Goal: Task Accomplishment & Management: Complete application form

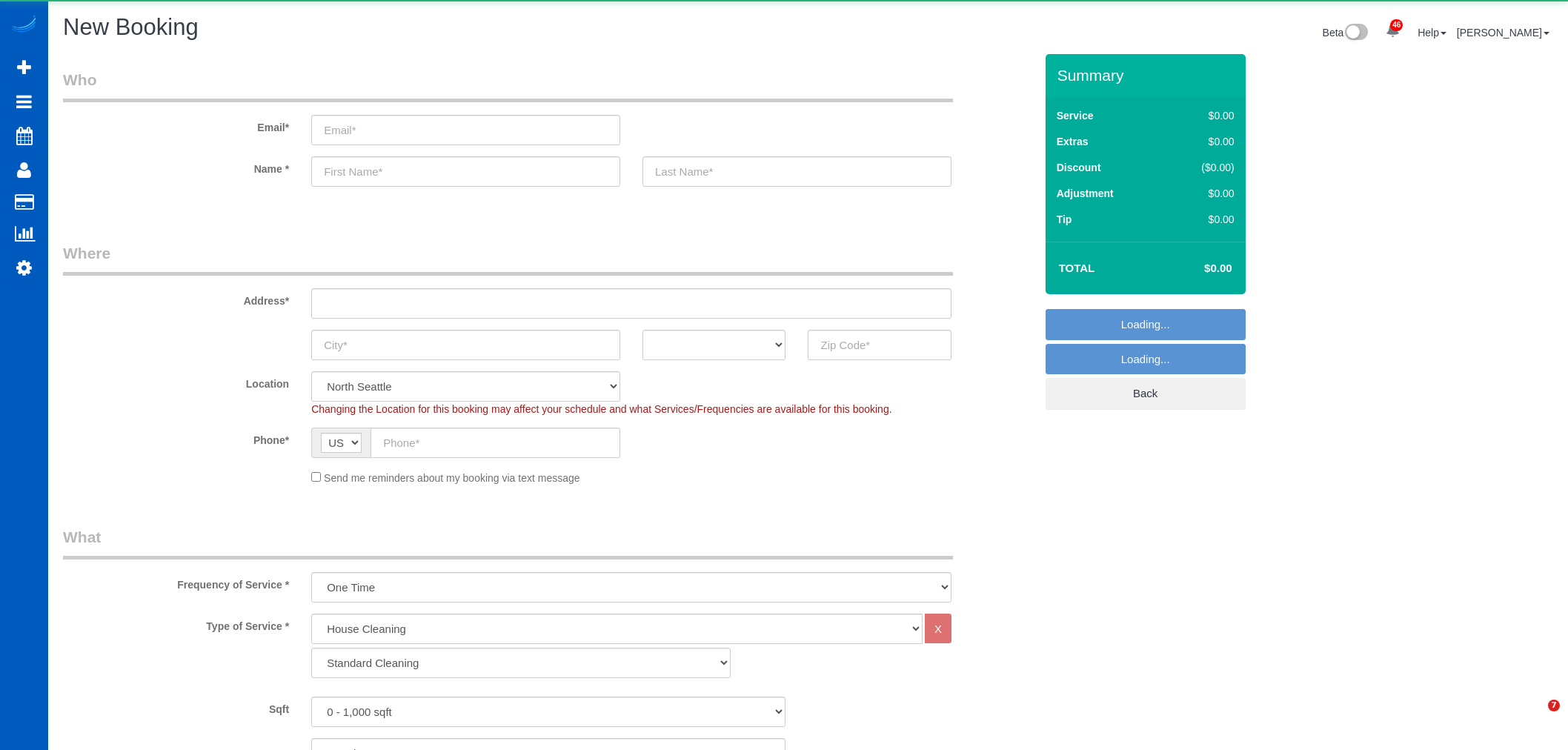
select select "199"
select select "object:3982"
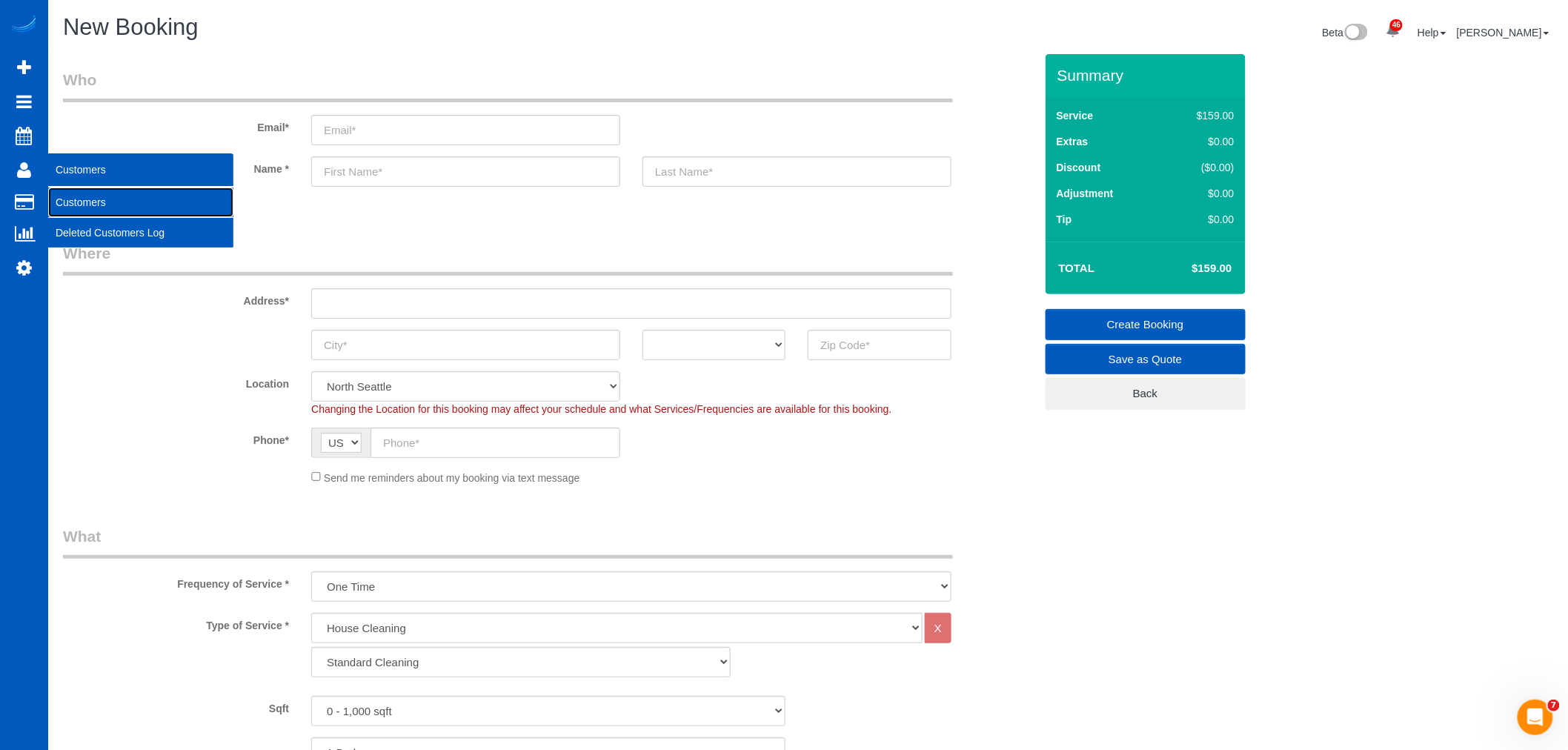
click at [102, 201] on link "Customers" at bounding box center [140, 202] width 185 height 30
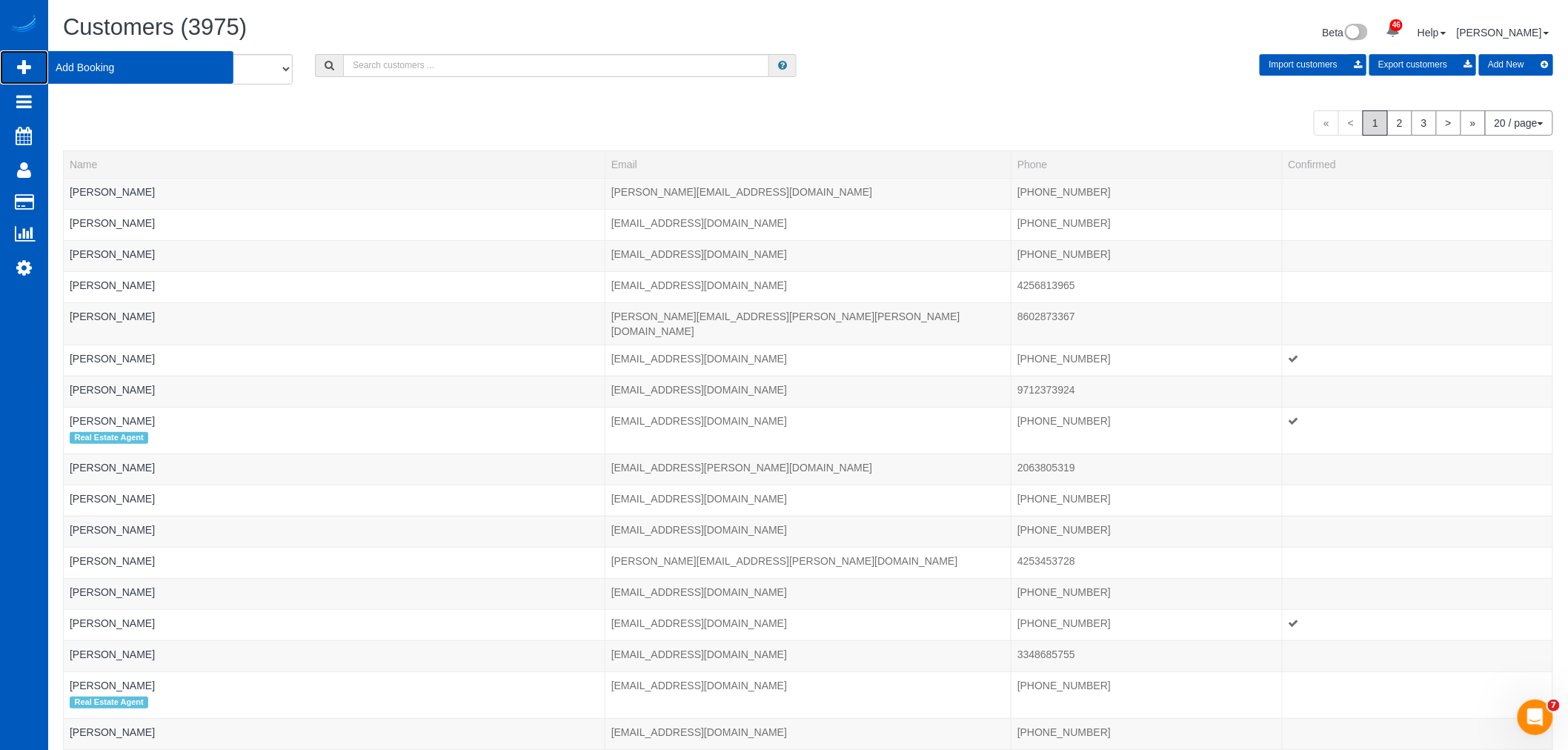
click at [58, 62] on span "Add Booking" at bounding box center [140, 67] width 185 height 34
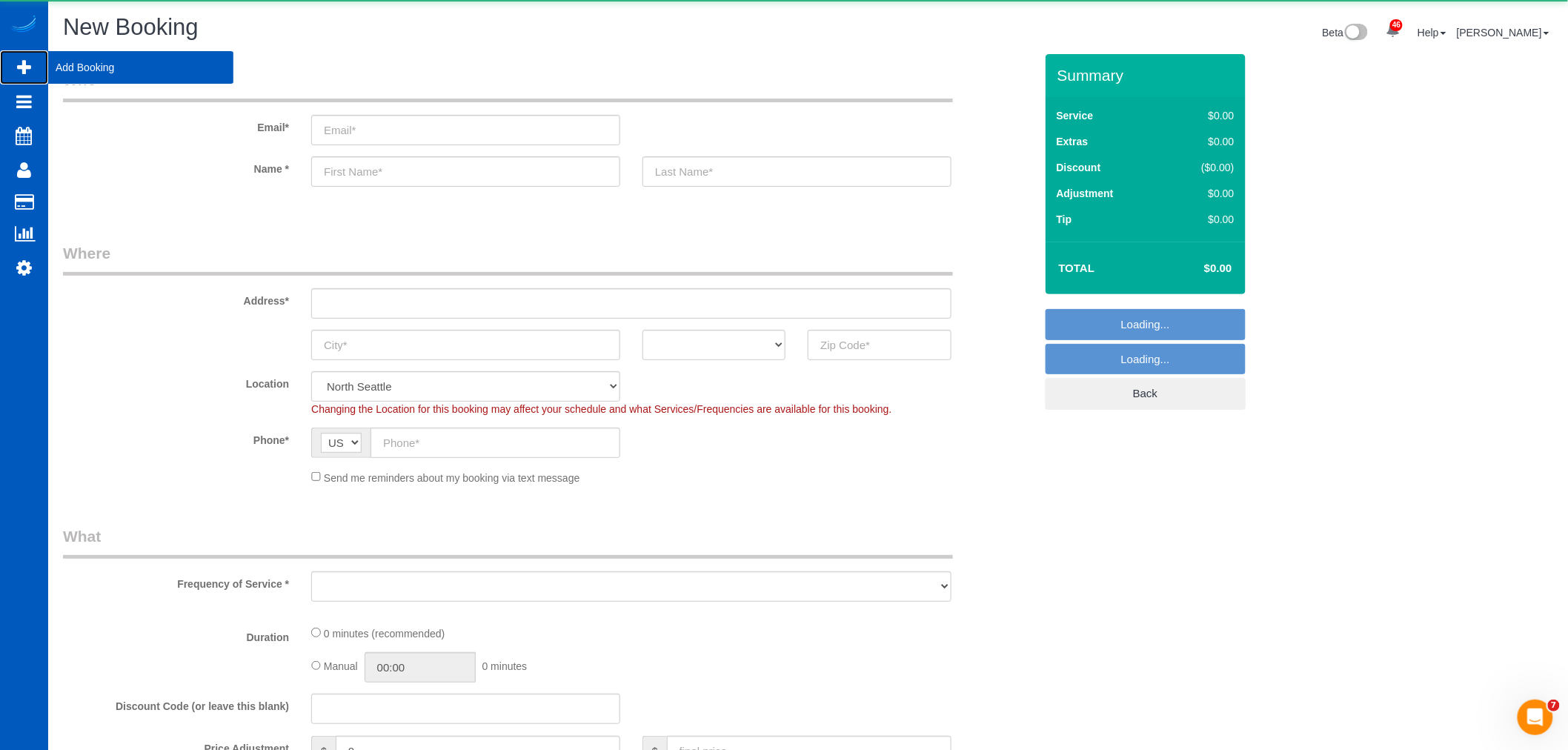
select select "object:4839"
select select "199"
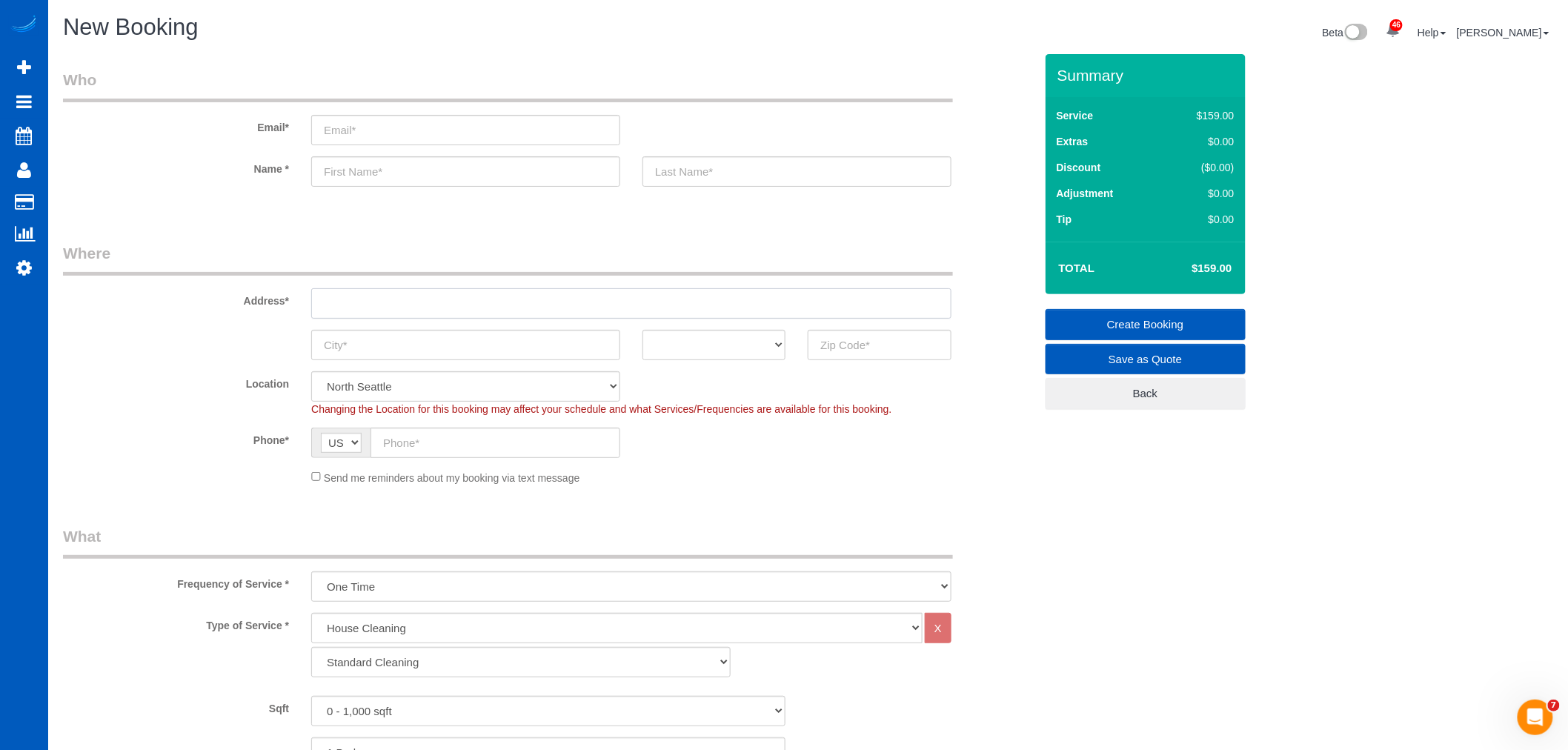
click at [440, 304] on input "text" at bounding box center [631, 303] width 640 height 30
paste input "[STREET_ADDRESS][PERSON_NAME]"
drag, startPoint x: 557, startPoint y: 305, endPoint x: 517, endPoint y: 309, distance: 40.2
click at [517, 309] on input "[STREET_ADDRESS][PERSON_NAME]" at bounding box center [631, 303] width 640 height 30
type input "[STREET_ADDRESS][PERSON_NAME]"
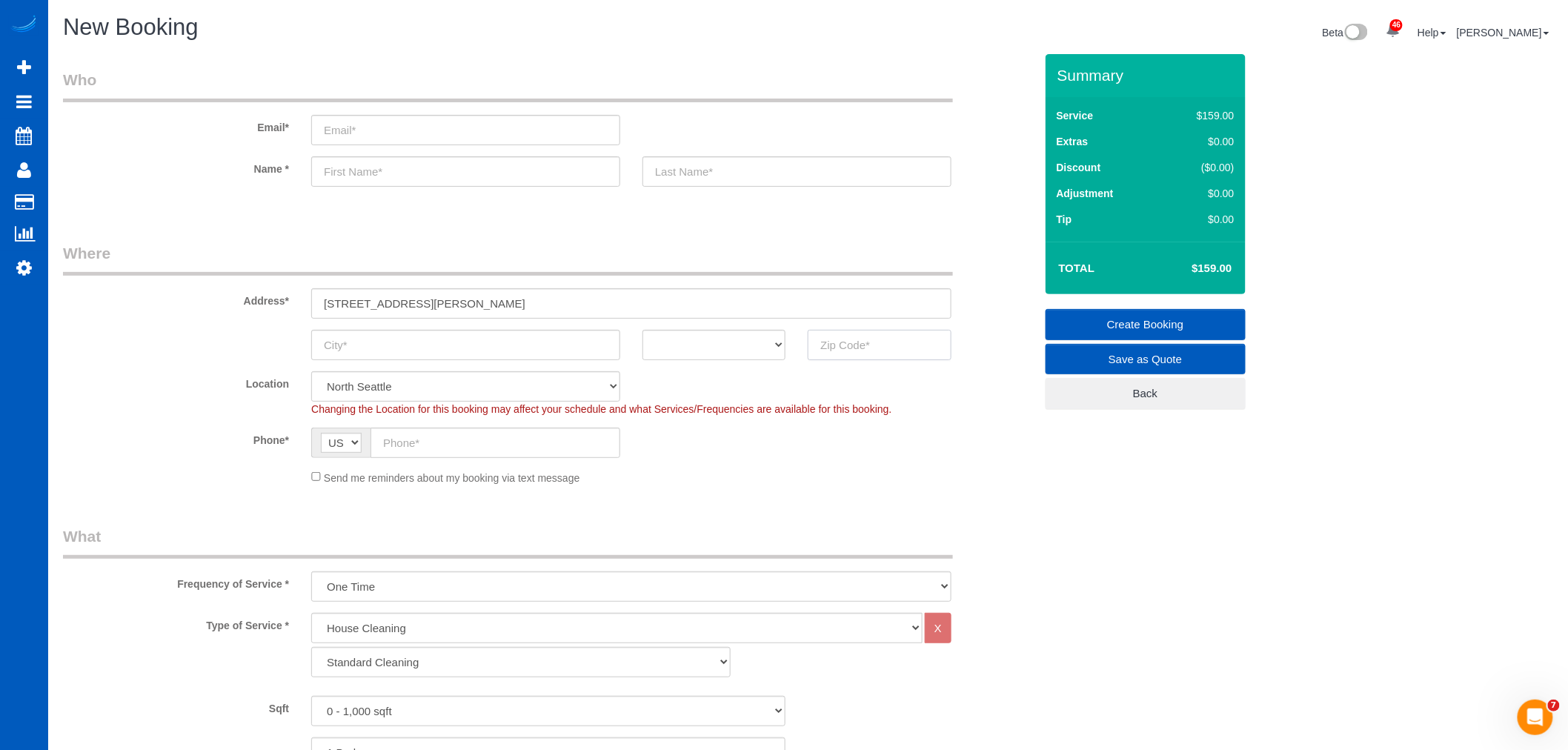
click at [857, 343] on input "text" at bounding box center [879, 345] width 143 height 30
paste input "30345"
type input "30345"
select select "369"
select select "object:4928"
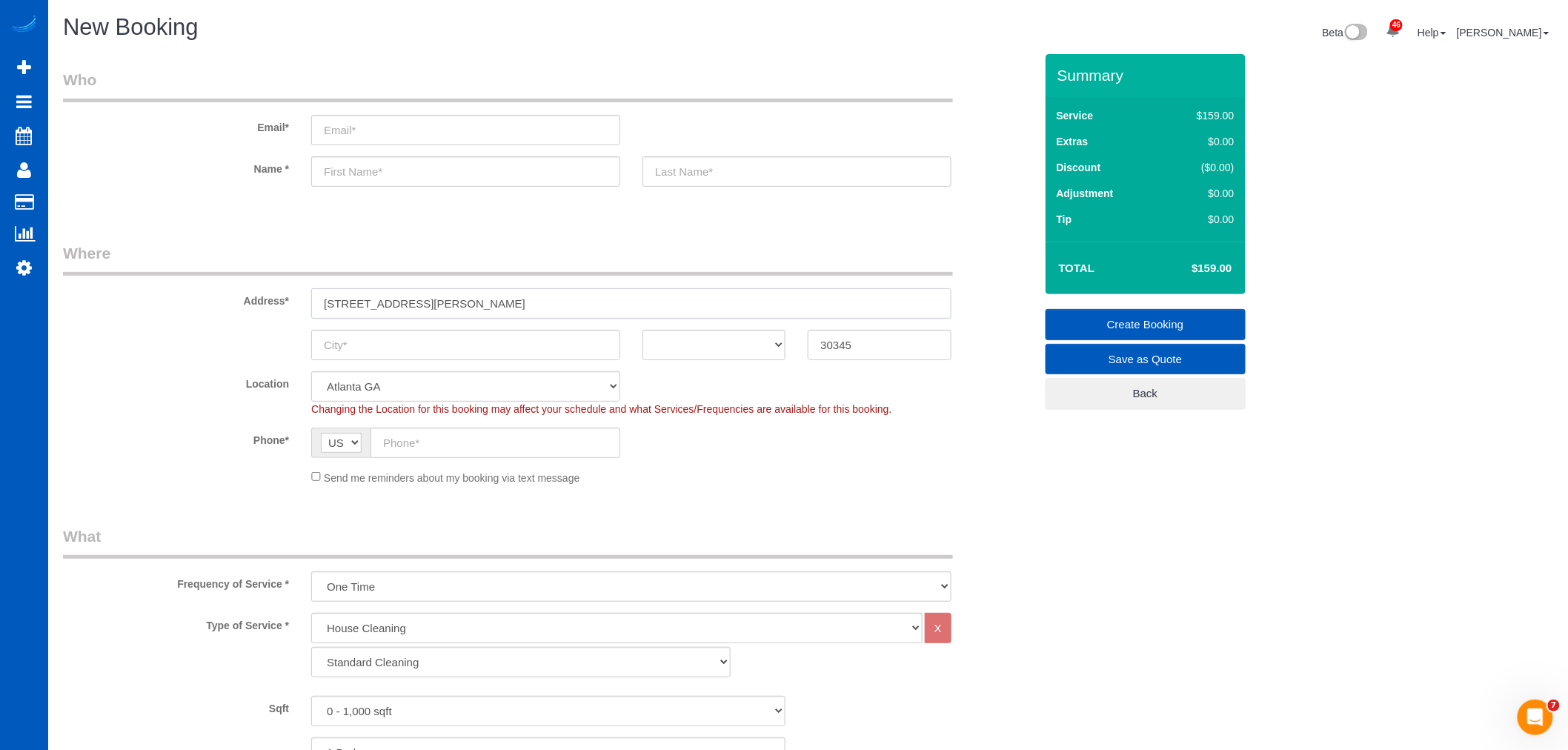
drag, startPoint x: 491, startPoint y: 305, endPoint x: 458, endPoint y: 306, distance: 33.0
click at [458, 306] on input "[STREET_ADDRESS][PERSON_NAME]" at bounding box center [631, 303] width 640 height 30
click at [442, 339] on input "text" at bounding box center [465, 345] width 309 height 30
paste input "[GEOGRAPHIC_DATA]"
type input "[GEOGRAPHIC_DATA]"
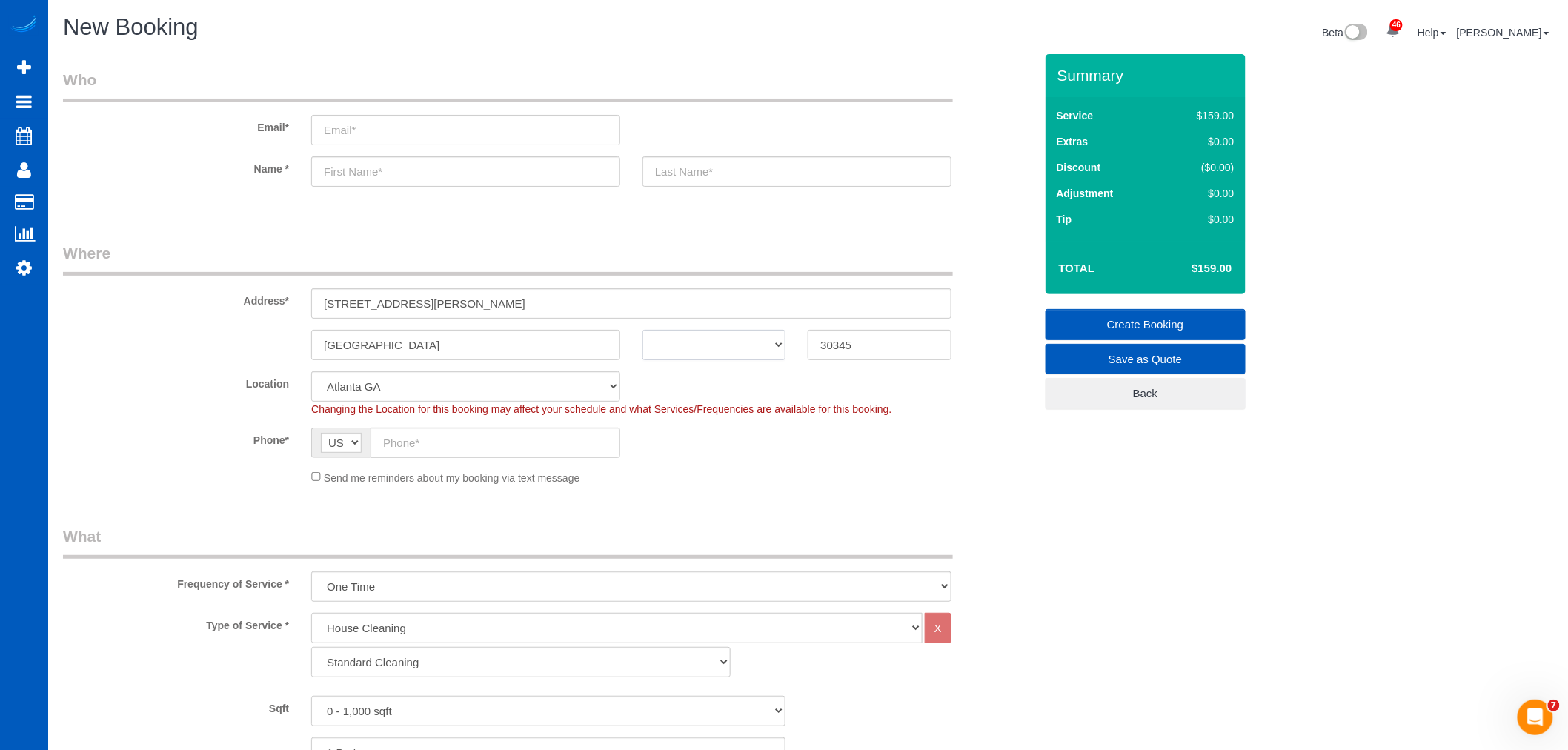
click at [714, 345] on select "AK AL AR AZ CA CO CT DC DE [GEOGRAPHIC_DATA] [GEOGRAPHIC_DATA] HI IA ID IL IN K…" at bounding box center [714, 345] width 143 height 30
click at [642, 330] on select "AK AL AR AZ CA CO CT DC DE [GEOGRAPHIC_DATA] [GEOGRAPHIC_DATA] HI IA ID IL IN K…" at bounding box center [714, 345] width 143 height 30
click at [707, 351] on select "AK AL AR AZ CA CO CT DC DE [GEOGRAPHIC_DATA] [GEOGRAPHIC_DATA] HI IA ID IL IN K…" at bounding box center [714, 345] width 143 height 30
select select "GA"
click at [642, 330] on select "AK AL AR AZ CA CO CT DC DE [GEOGRAPHIC_DATA] [GEOGRAPHIC_DATA] HI IA ID IL IN K…" at bounding box center [714, 345] width 143 height 30
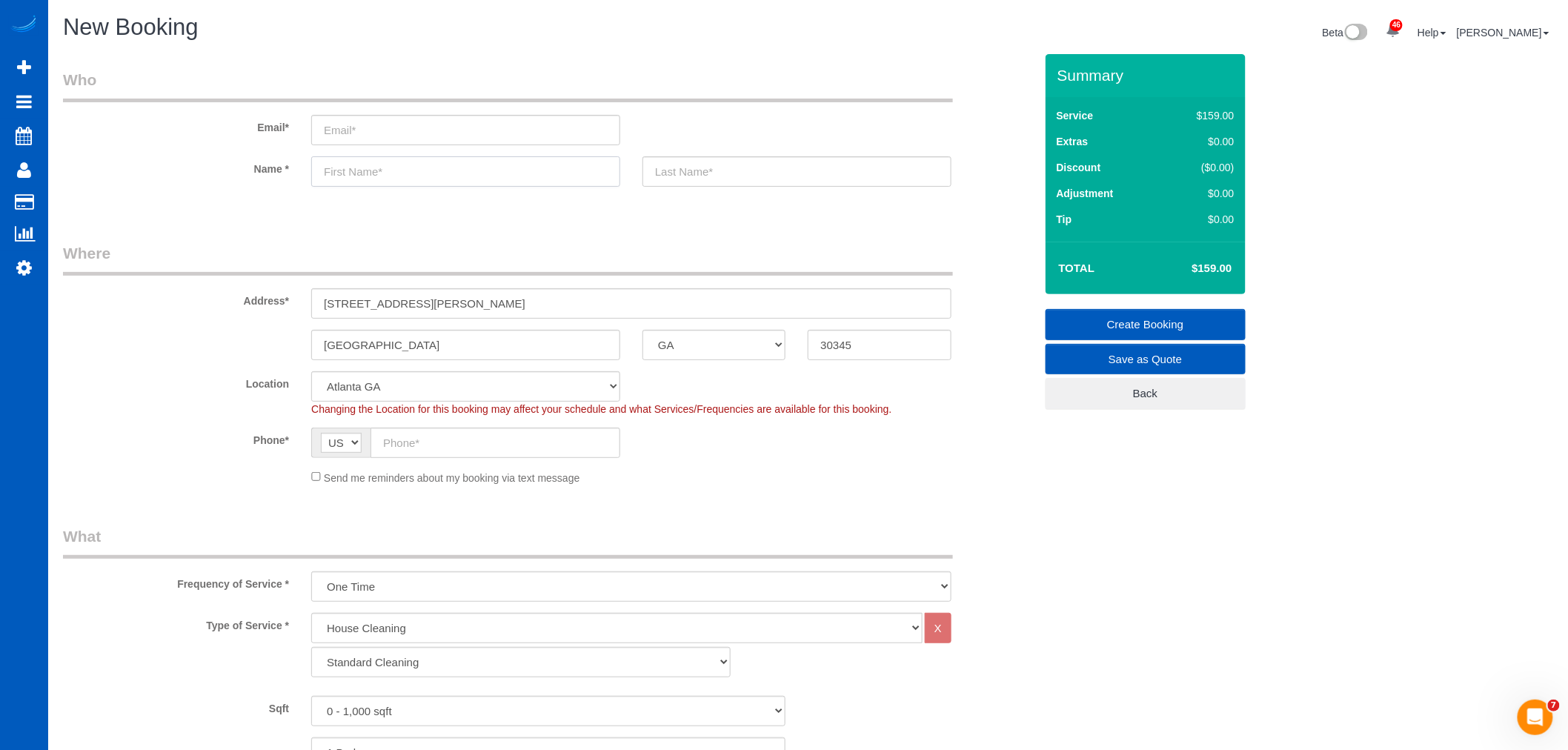
click at [398, 180] on input "text" at bounding box center [465, 172] width 309 height 30
click at [349, 124] on input "email" at bounding box center [465, 130] width 309 height 30
click at [358, 172] on input "text" at bounding box center [465, 172] width 309 height 30
type input "[PERSON_NAME]"
click at [723, 164] on input "text" at bounding box center [796, 172] width 309 height 30
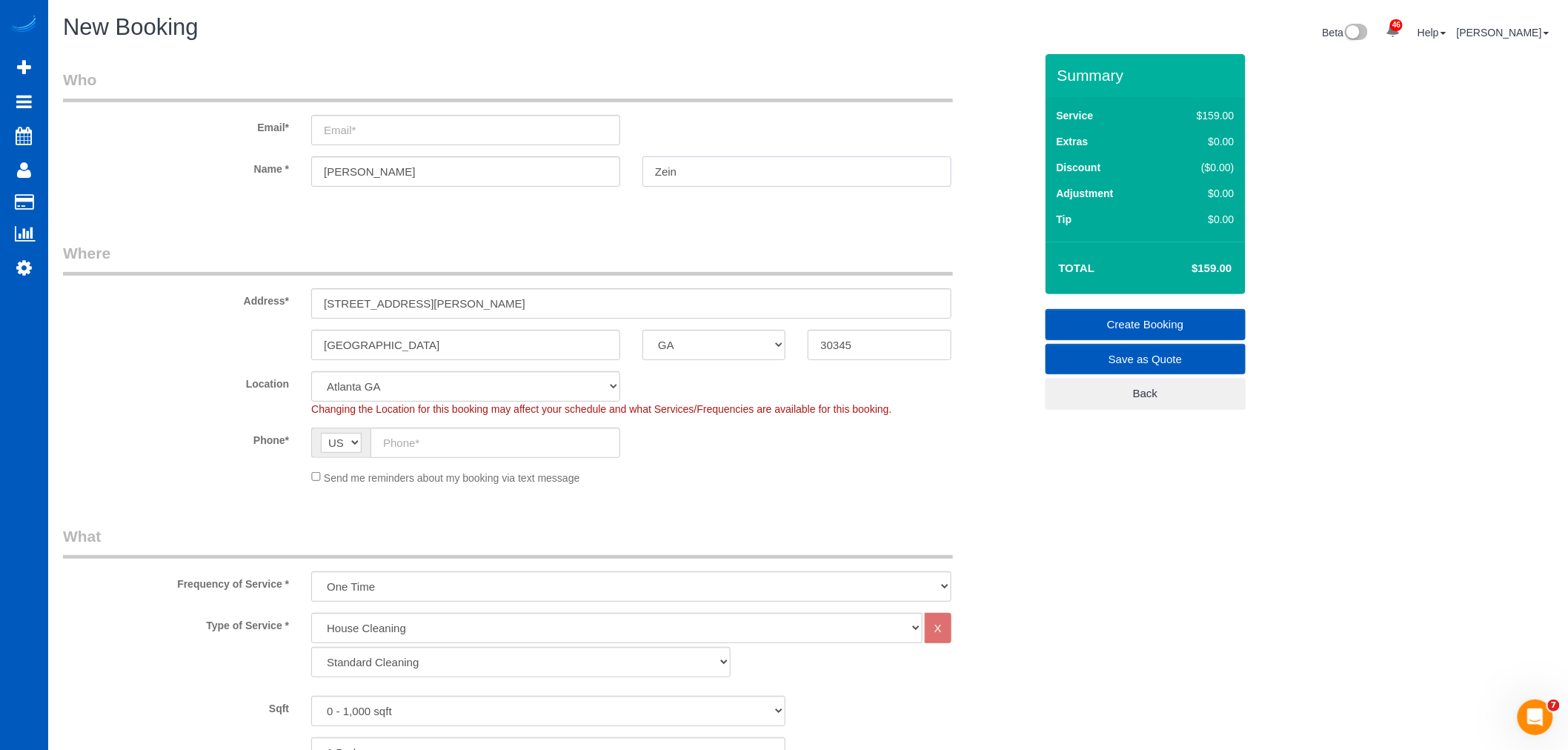
type input "Zein"
click at [398, 124] on input "email" at bounding box center [465, 130] width 309 height 30
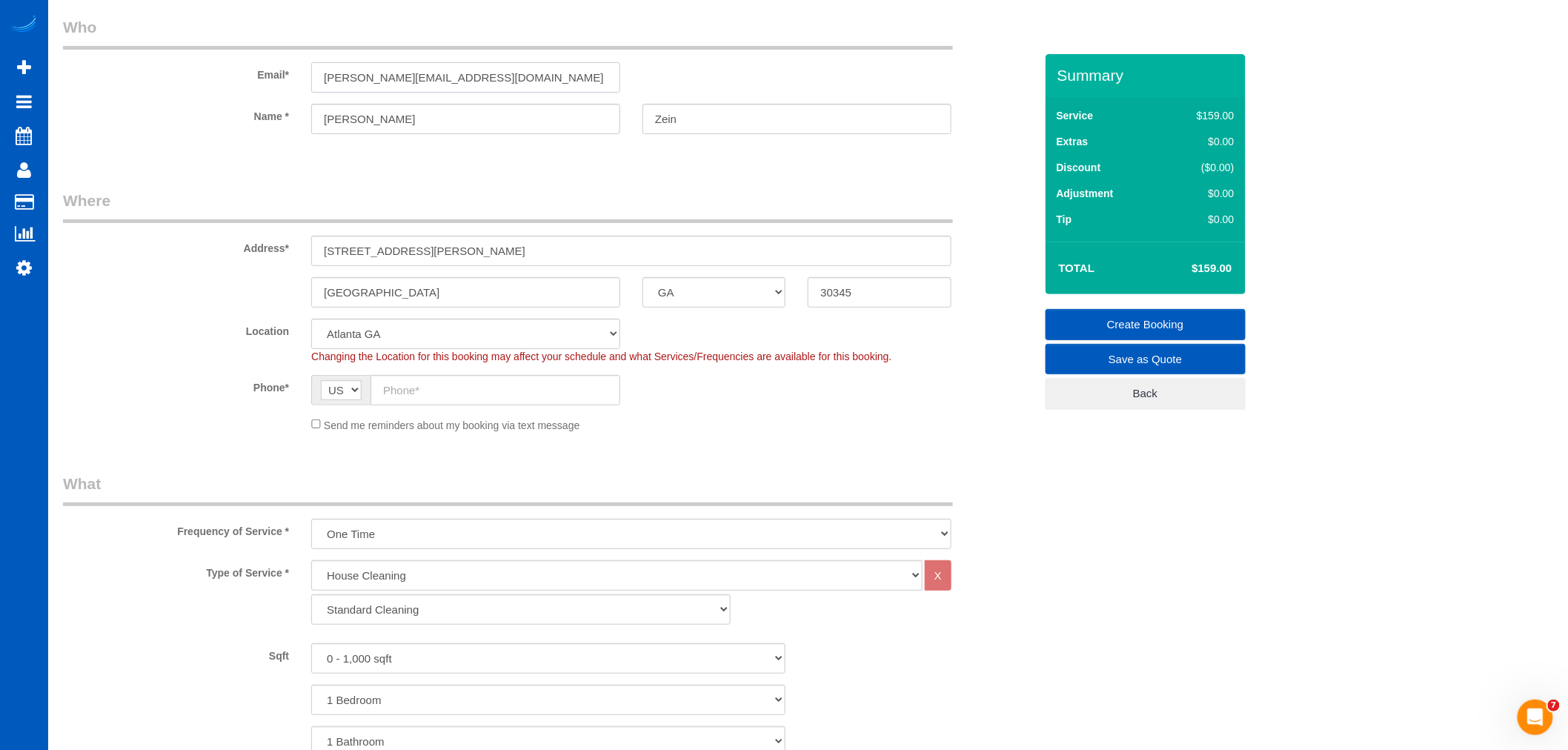
scroll to position [83, 0]
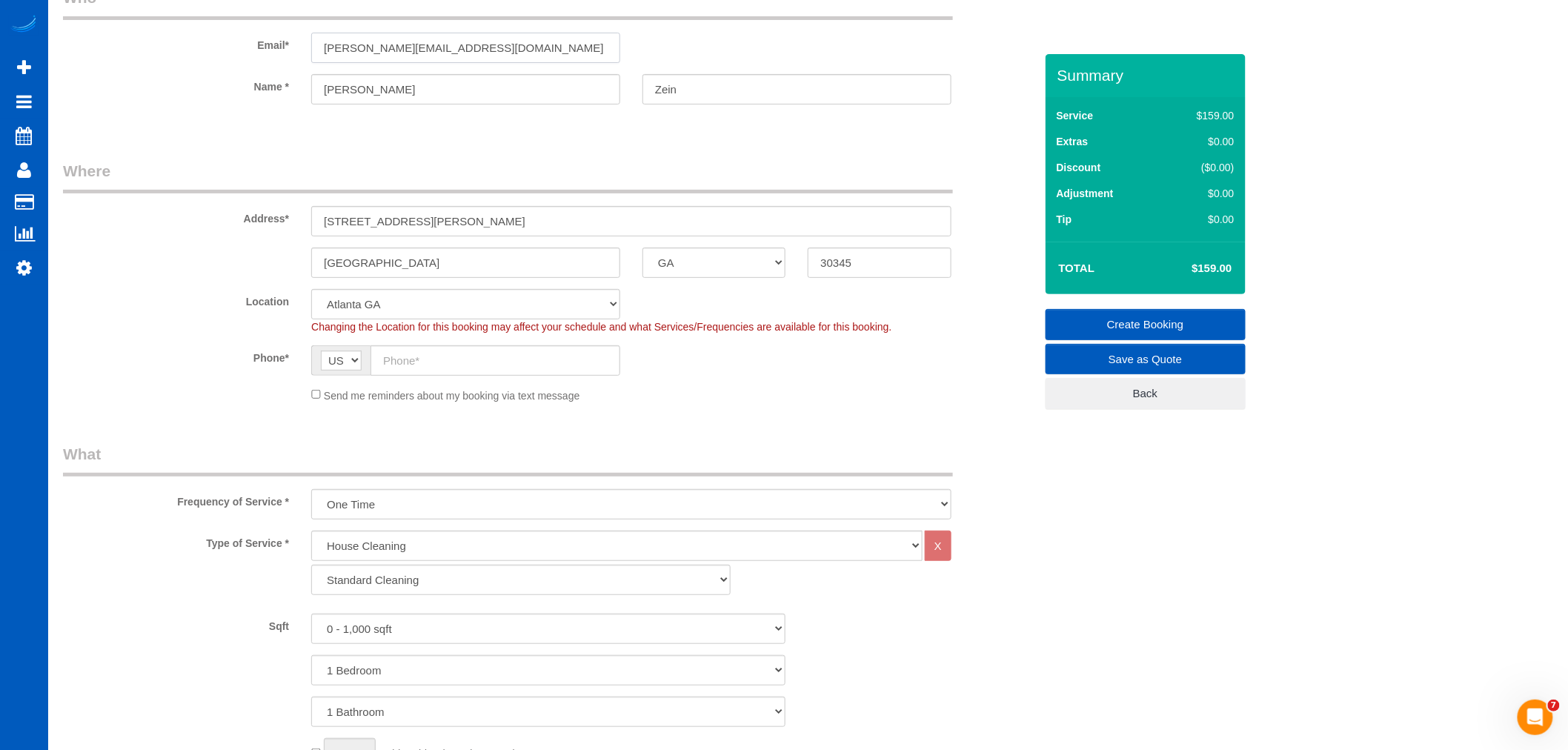
type input "[PERSON_NAME][EMAIL_ADDRESS][DOMAIN_NAME]"
drag, startPoint x: 604, startPoint y: 239, endPoint x: 440, endPoint y: 261, distance: 165.5
click at [440, 261] on sui-booking-address "Address* [STREET_ADDRESS] [GEOGRAPHIC_DATA] AK AL AR AZ CA CO CT DC DE [GEOGRAP…" at bounding box center [549, 219] width 971 height 118
drag, startPoint x: 450, startPoint y: 218, endPoint x: 664, endPoint y: 191, distance: 215.7
click at [664, 191] on fieldset "Where Address* [STREET_ADDRESS] [GEOGRAPHIC_DATA] AK AL AR AZ CA CO CT DC DE [G…" at bounding box center [549, 287] width 971 height 254
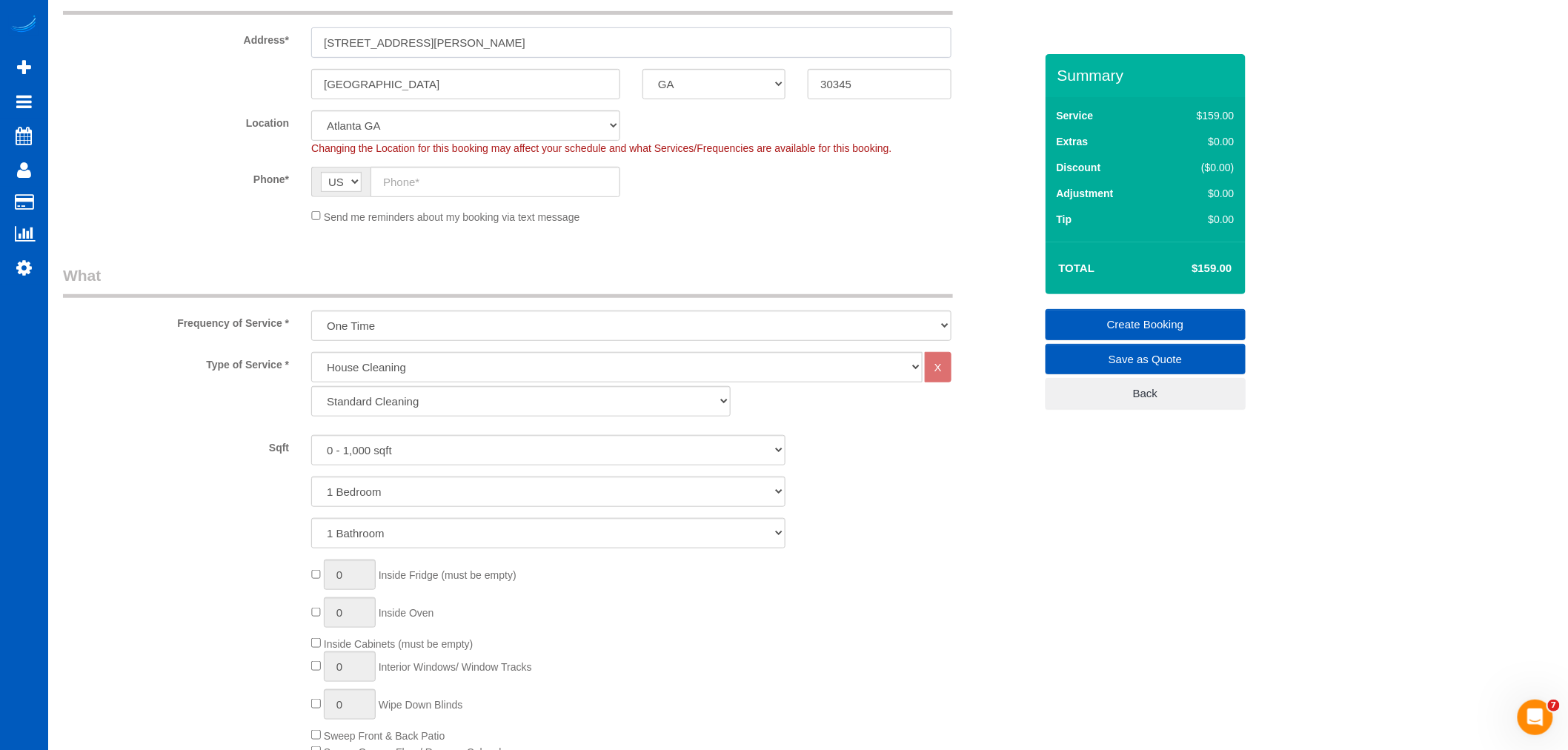
scroll to position [329, 0]
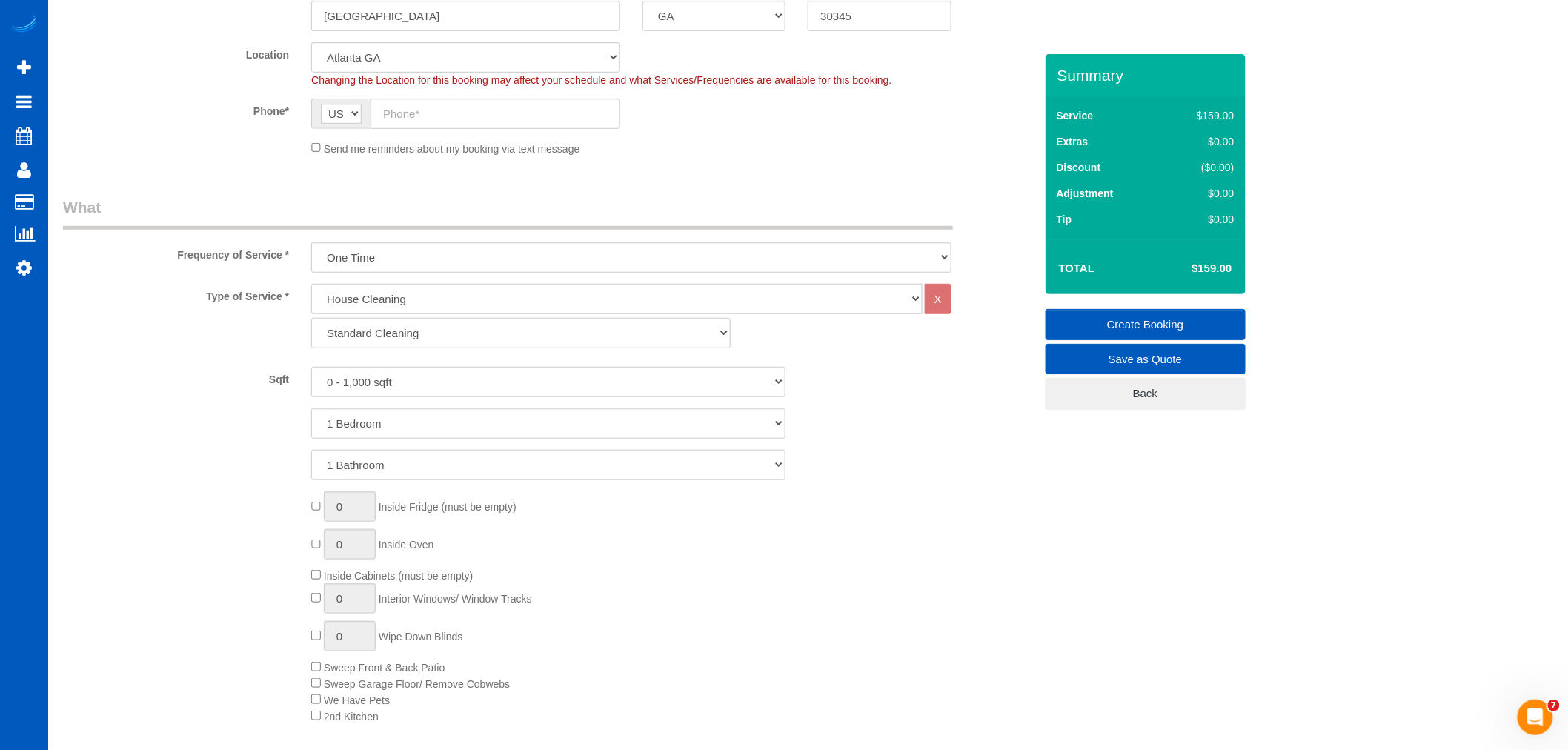
type input "[STREET_ADDRESS][PERSON_NAME]"
click at [449, 119] on input "text" at bounding box center [495, 114] width 249 height 30
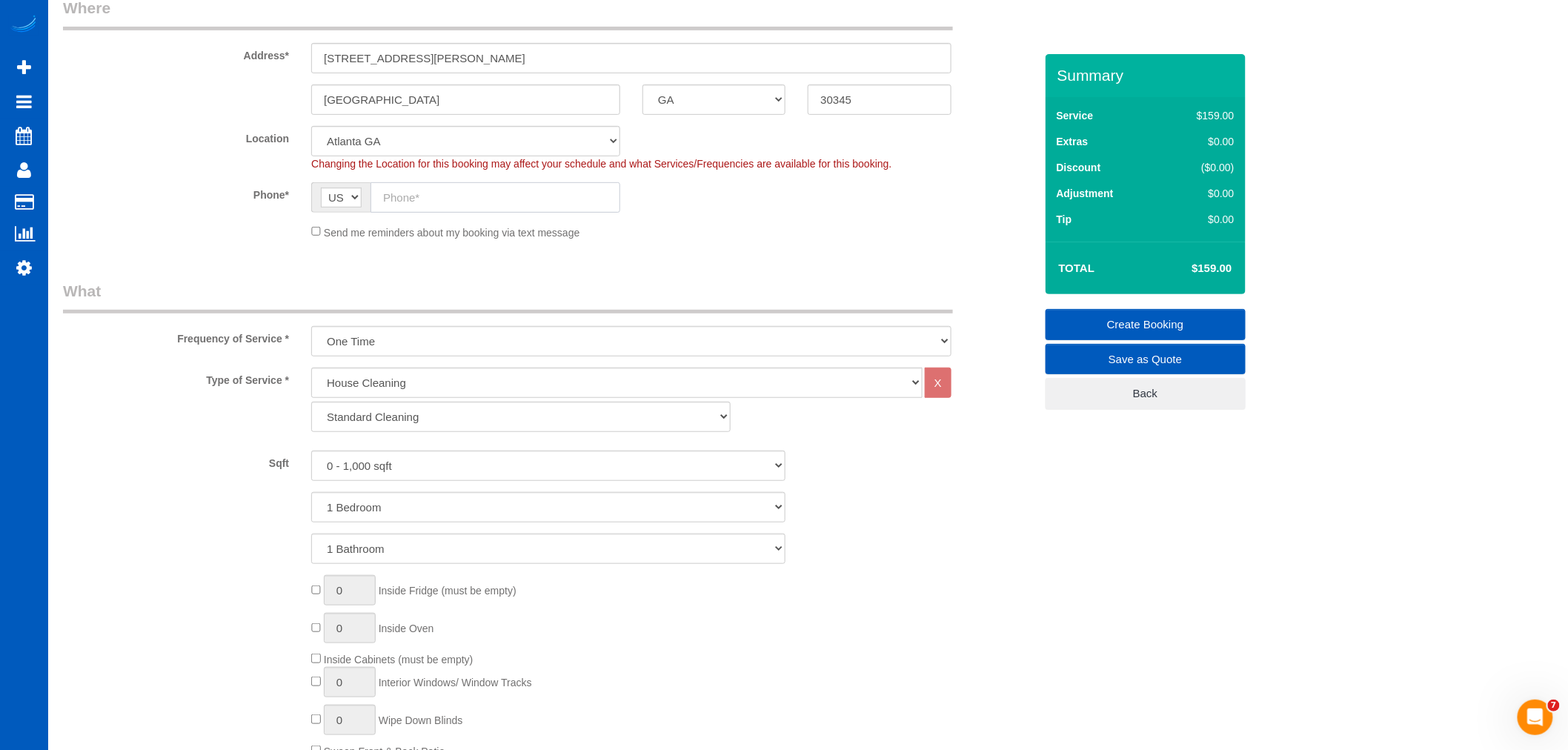
scroll to position [164, 0]
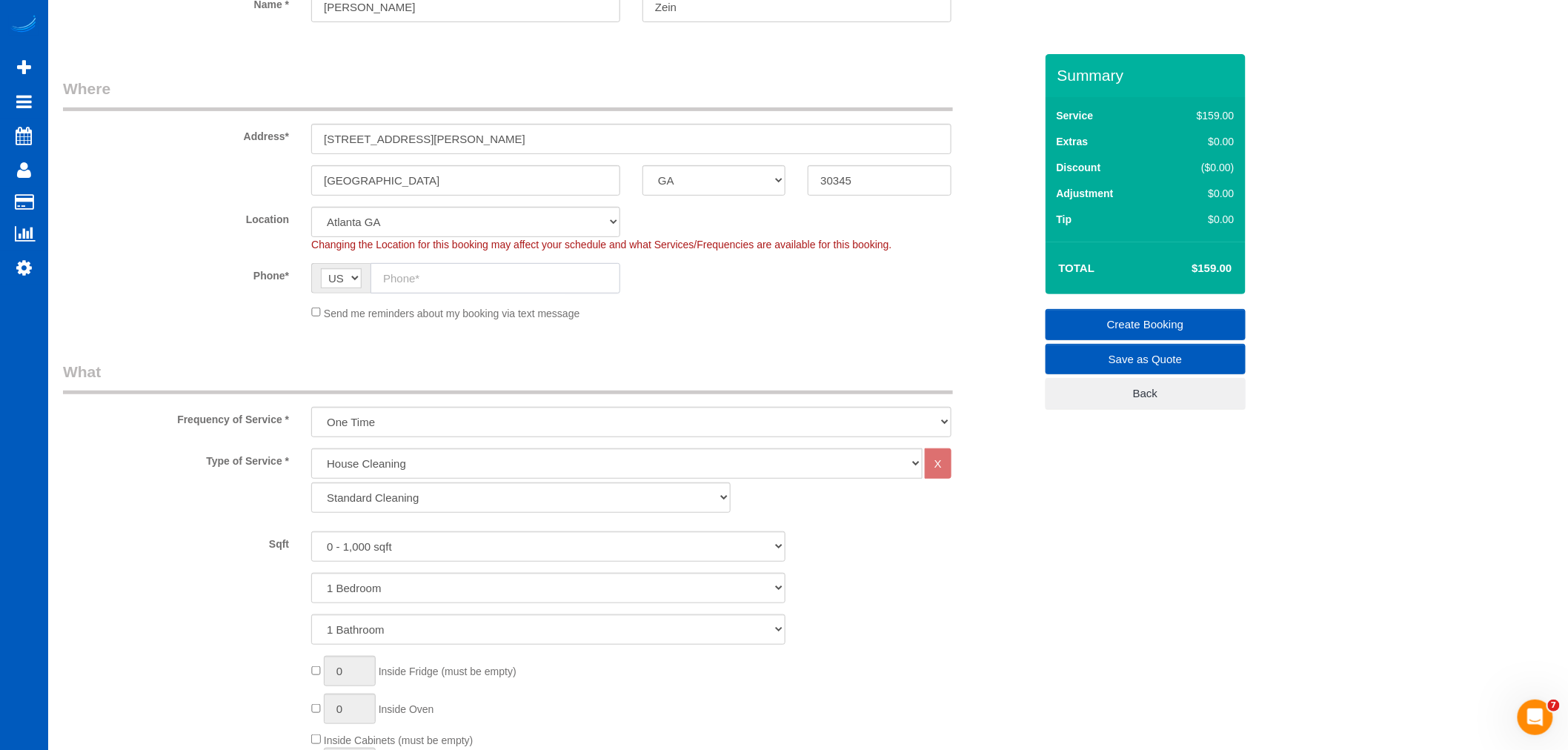
click at [440, 286] on input "text" at bounding box center [495, 278] width 249 height 30
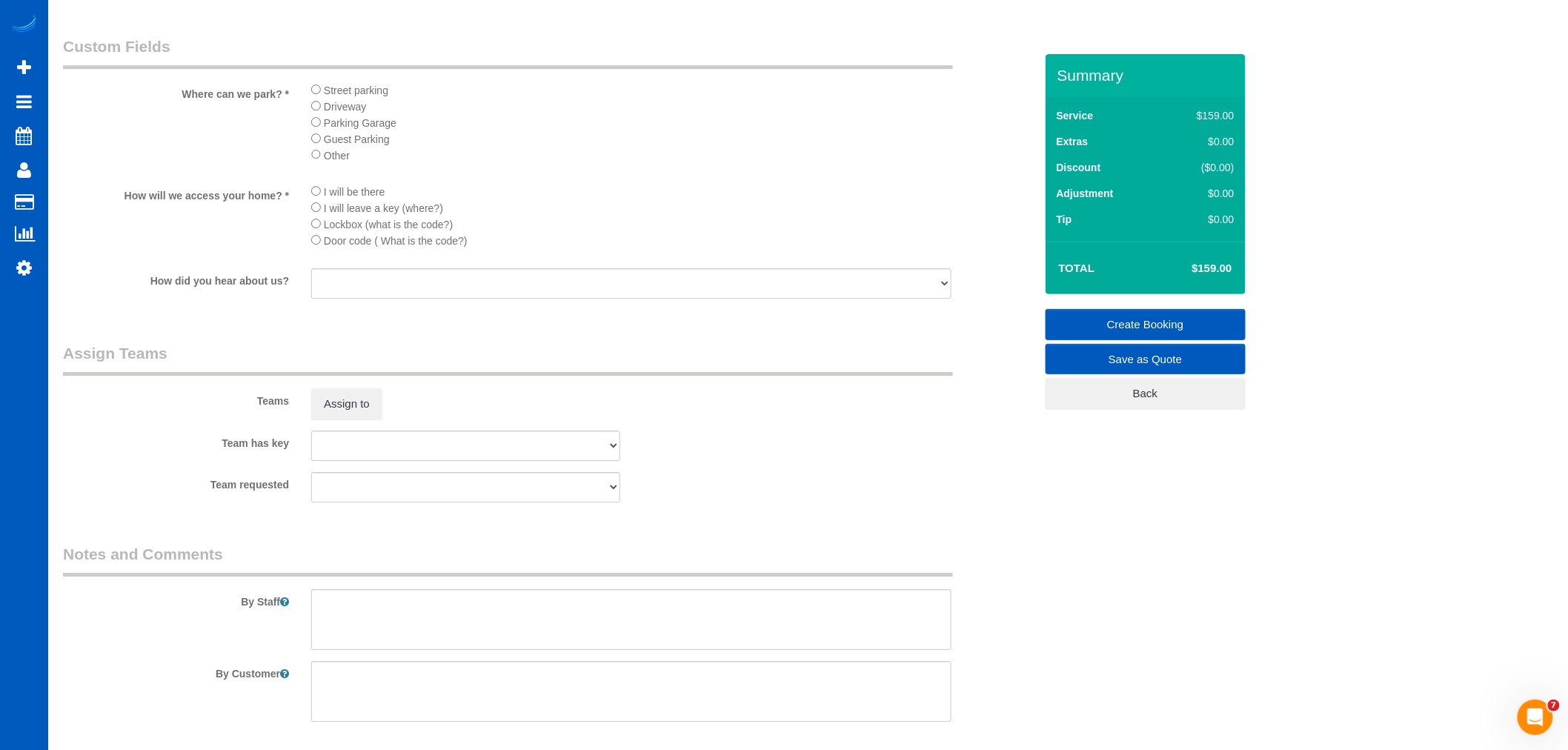
scroll to position [1920, 0]
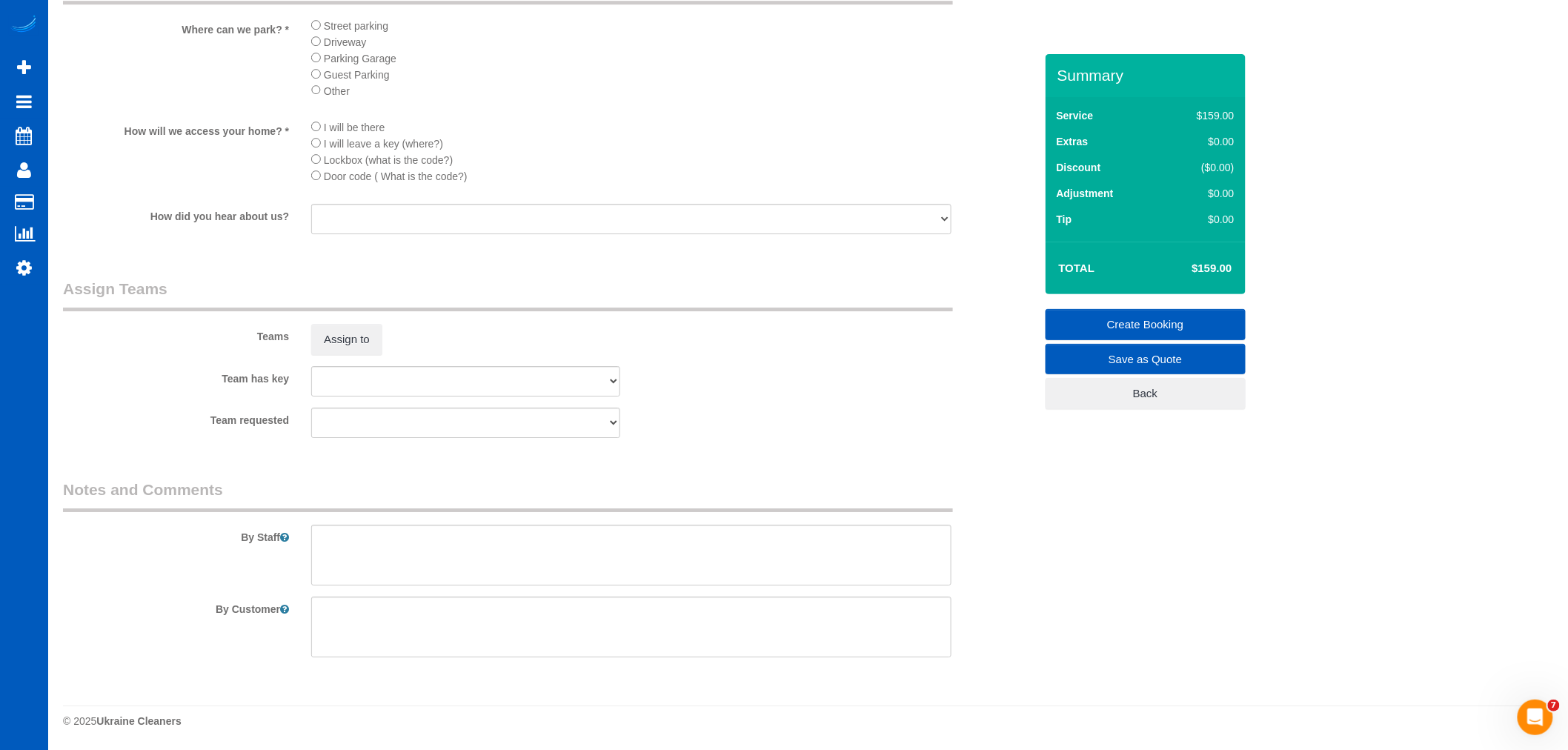
type input "[PHONE_NUMBER]"
drag, startPoint x: 400, startPoint y: 497, endPoint x: 402, endPoint y: 526, distance: 29.1
click at [401, 497] on legend "Notes and Comments" at bounding box center [508, 496] width 889 height 34
click at [410, 558] on textarea at bounding box center [631, 555] width 640 height 61
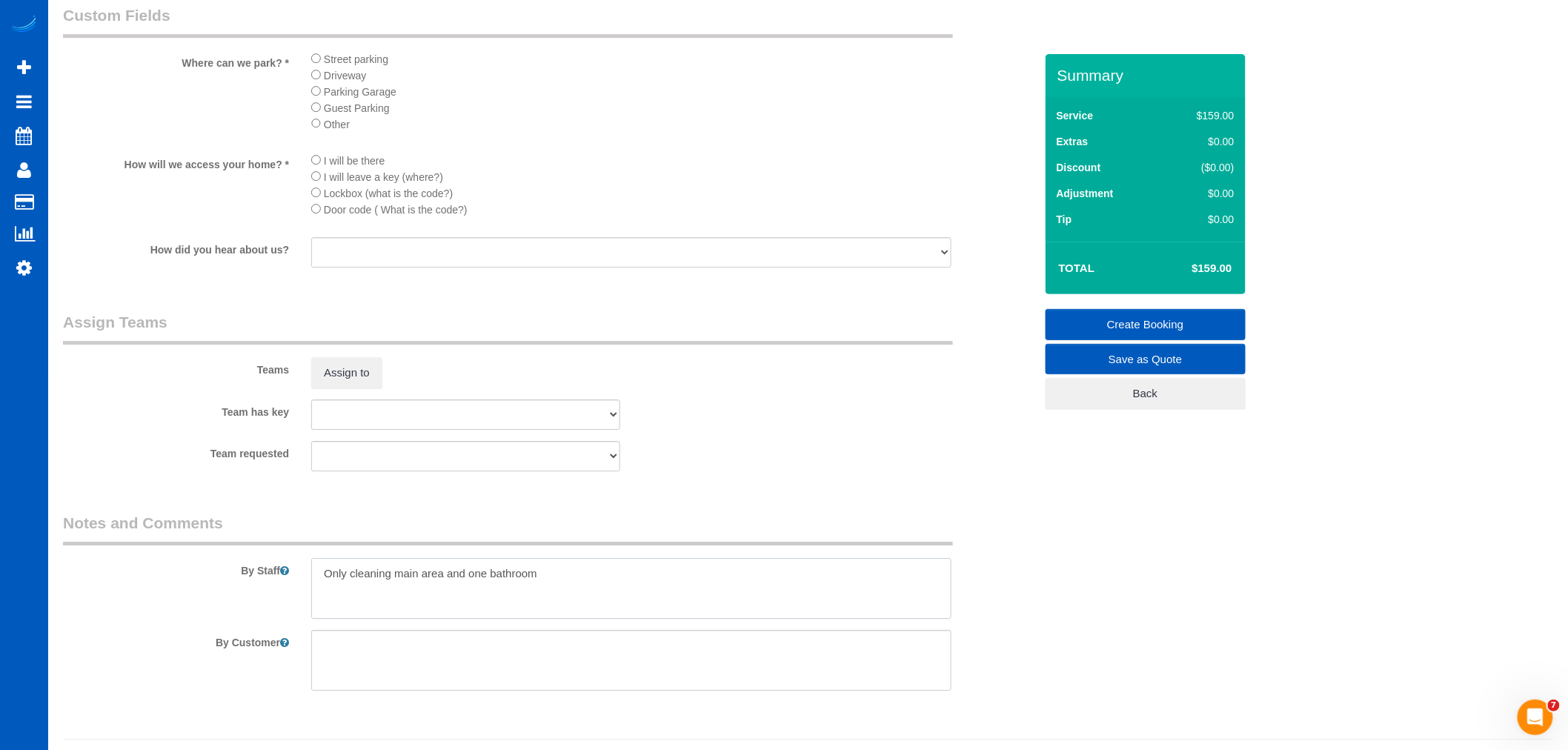
scroll to position [1839, 0]
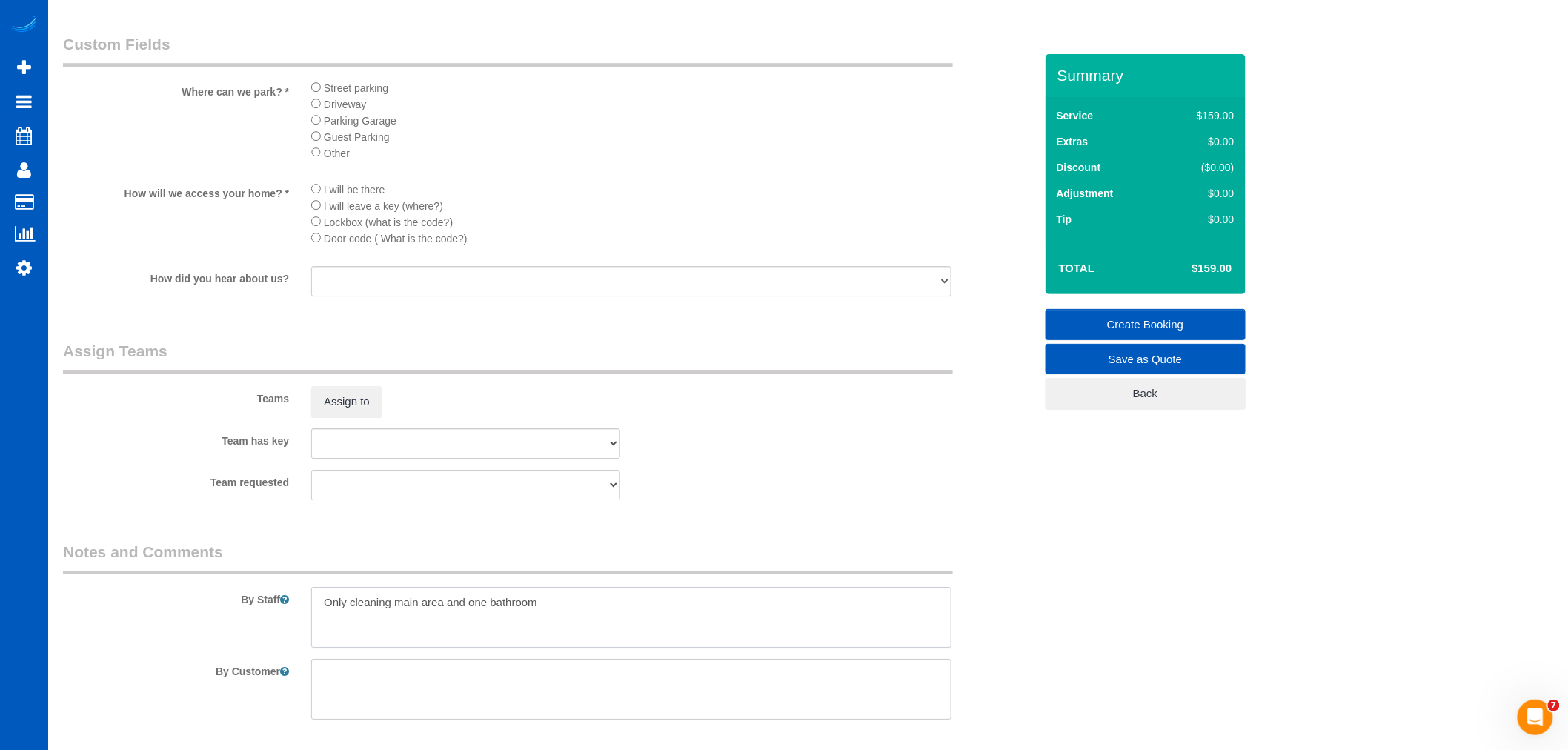
type textarea "Only cleaning main area and one bathroom"
click at [323, 197] on li "I will be there" at bounding box center [631, 189] width 640 height 16
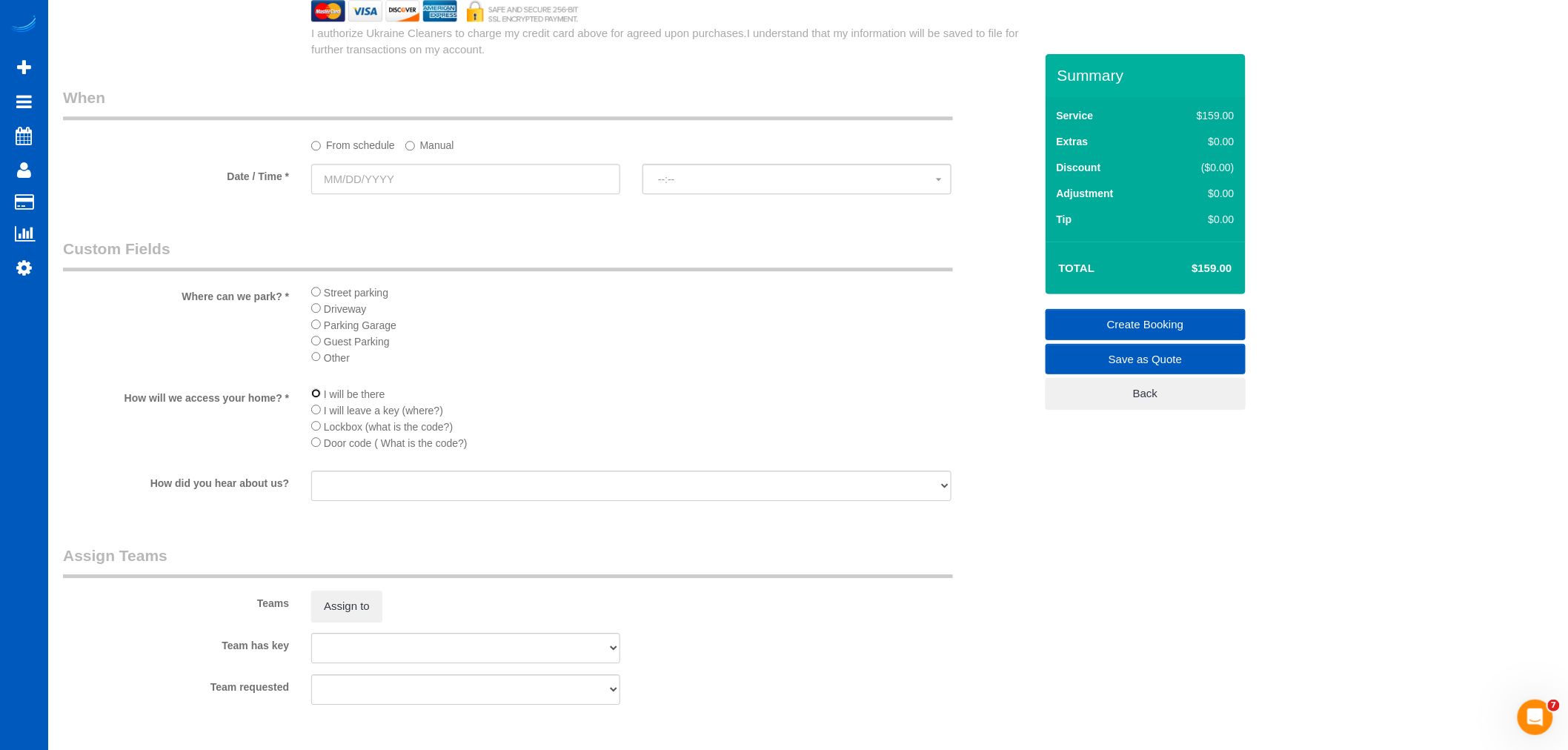
scroll to position [1426, 0]
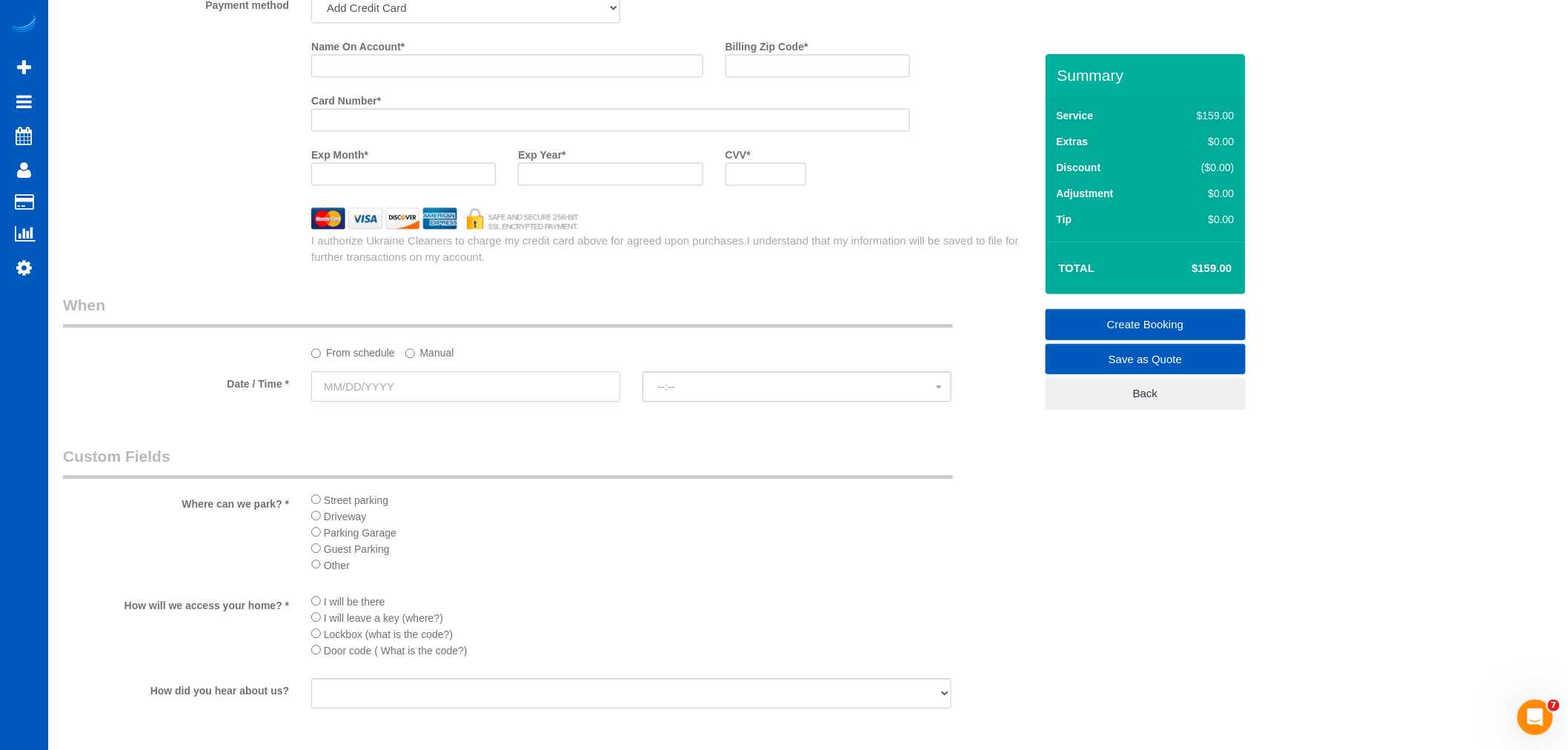
click at [380, 391] on input "text" at bounding box center [465, 387] width 309 height 30
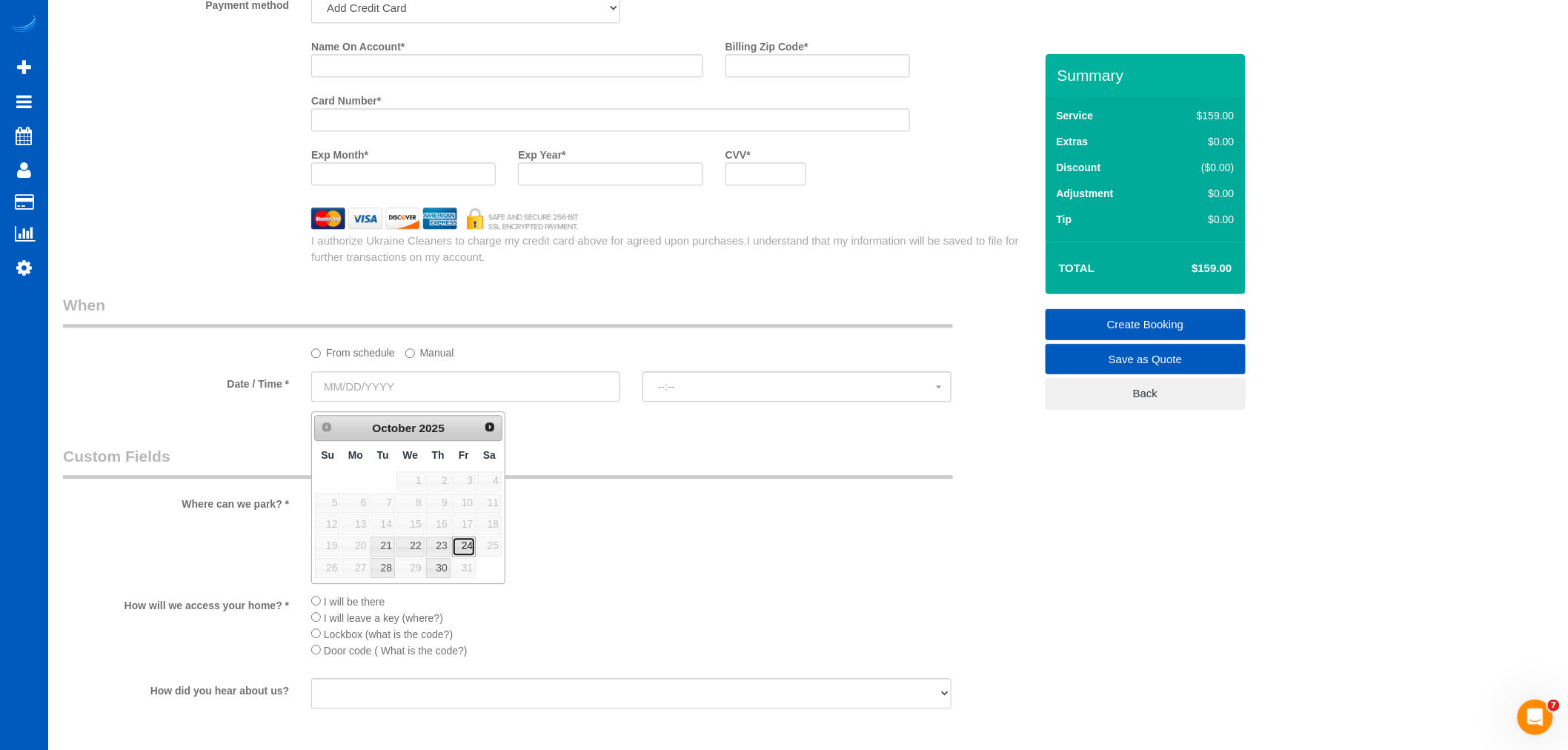
click at [464, 544] on link "24" at bounding box center [464, 546] width 24 height 20
type input "[DATE]"
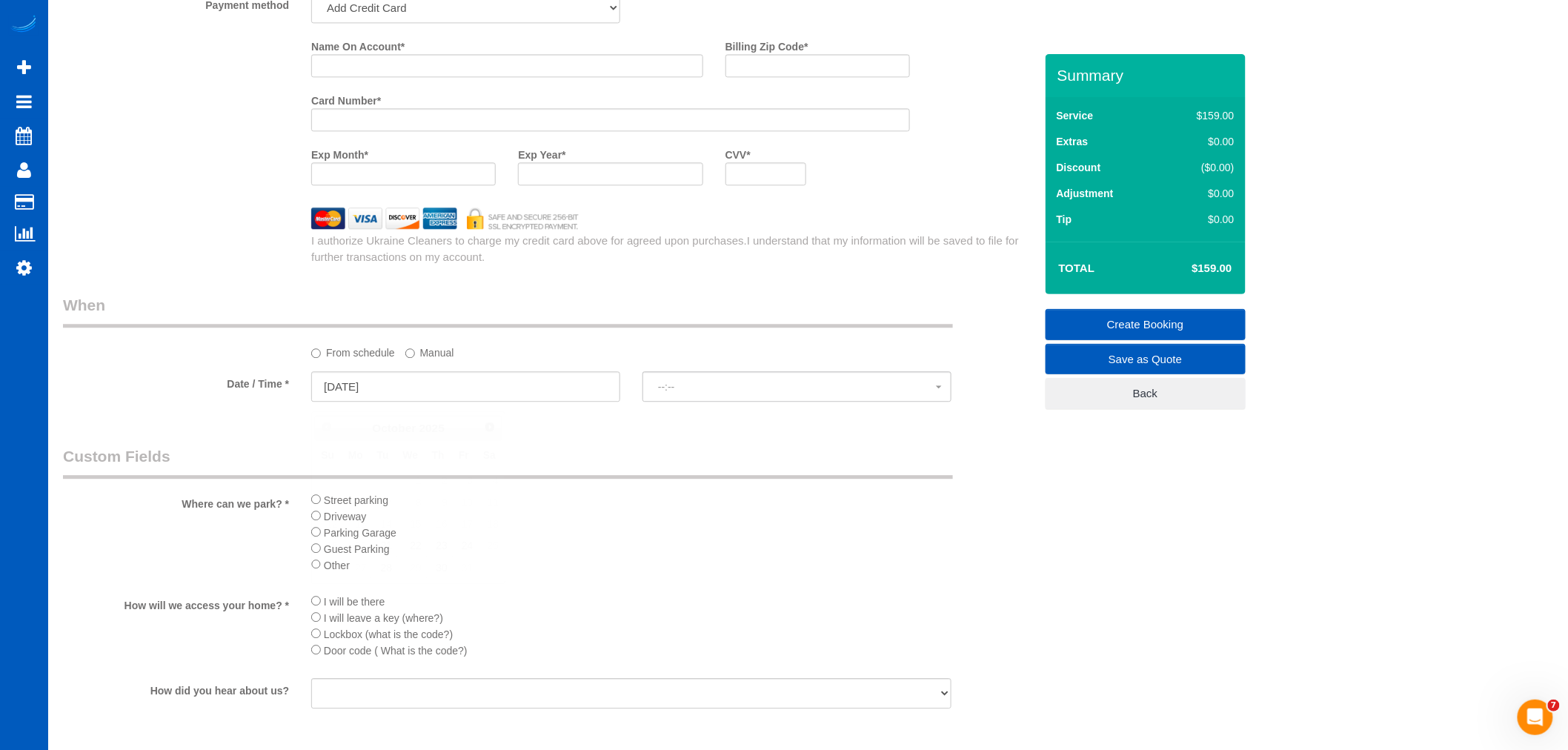
select select "spot1"
click at [702, 391] on span "11:00AM" at bounding box center [796, 387] width 278 height 12
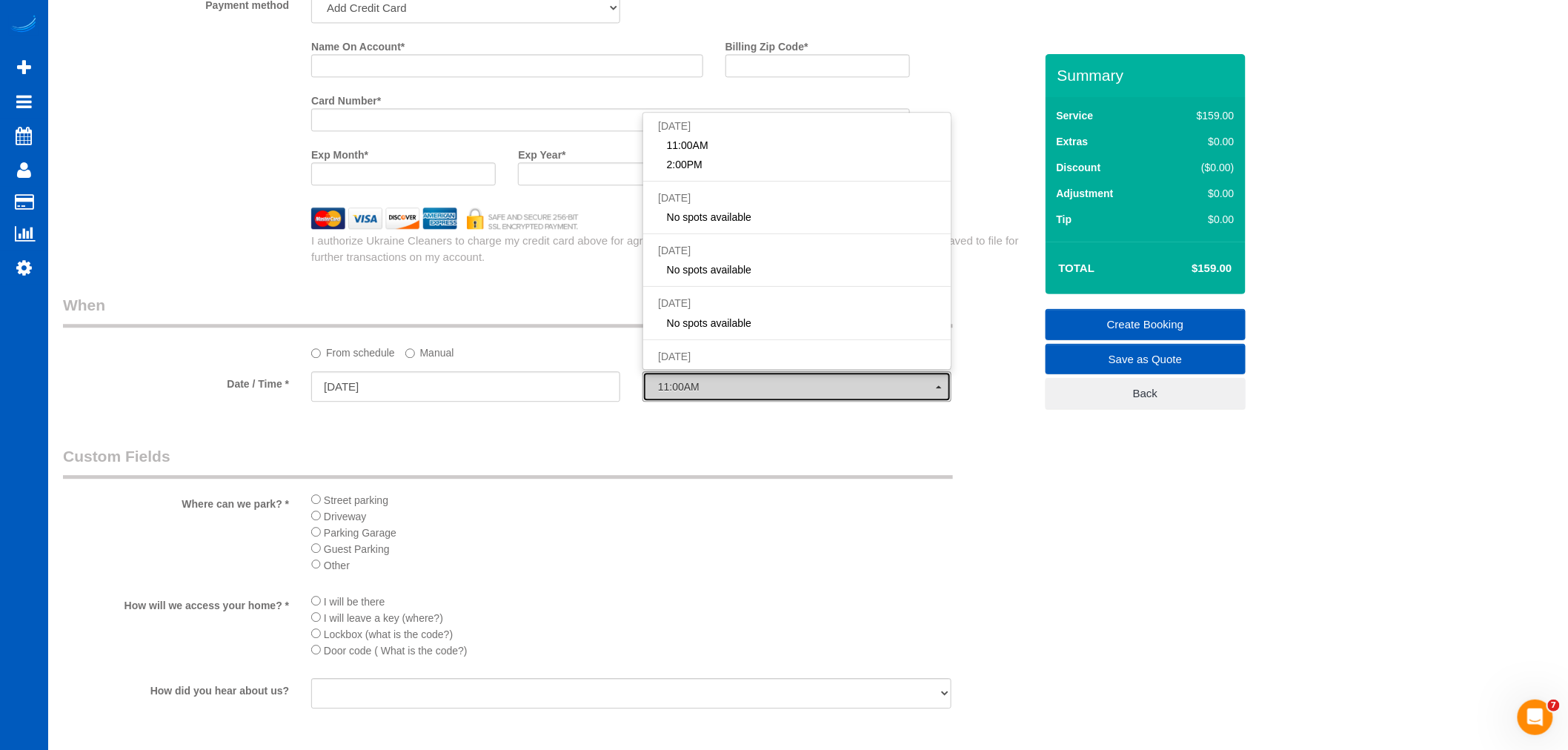
click at [695, 393] on span "11:00AM" at bounding box center [796, 387] width 278 height 12
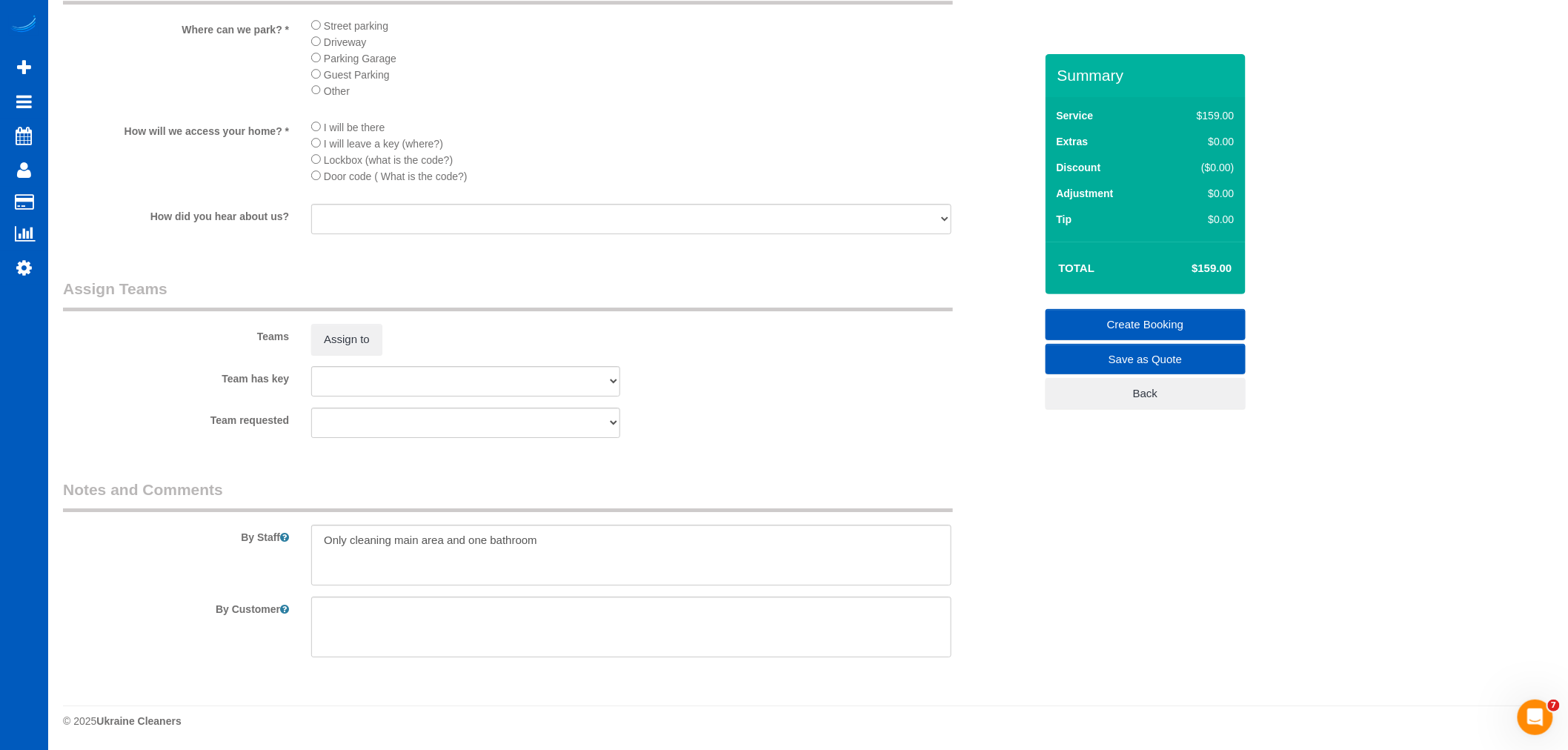
scroll to position [1920, 0]
click at [343, 338] on button "Assign to" at bounding box center [346, 339] width 71 height 31
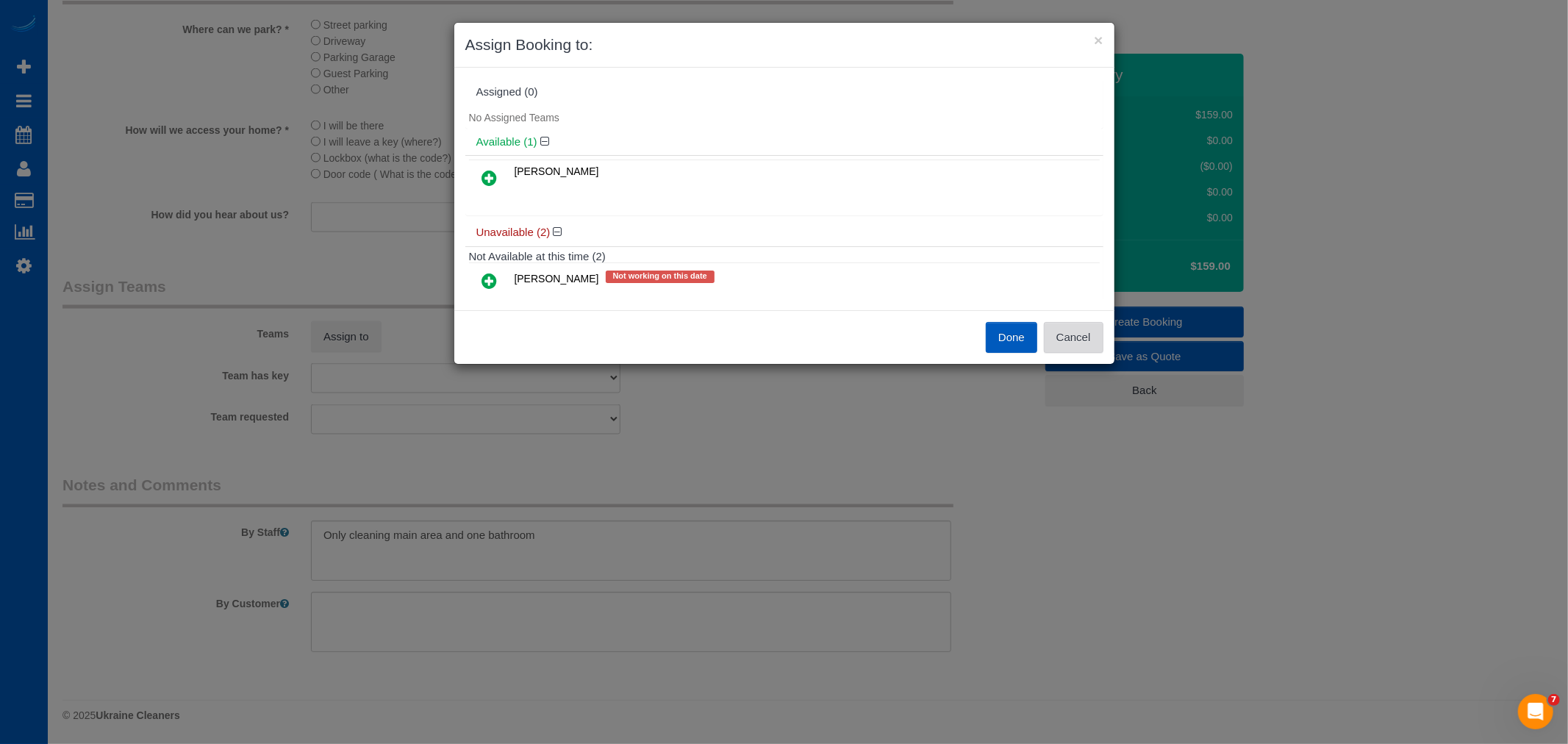
click at [1083, 341] on button "Cancel" at bounding box center [1074, 337] width 60 height 31
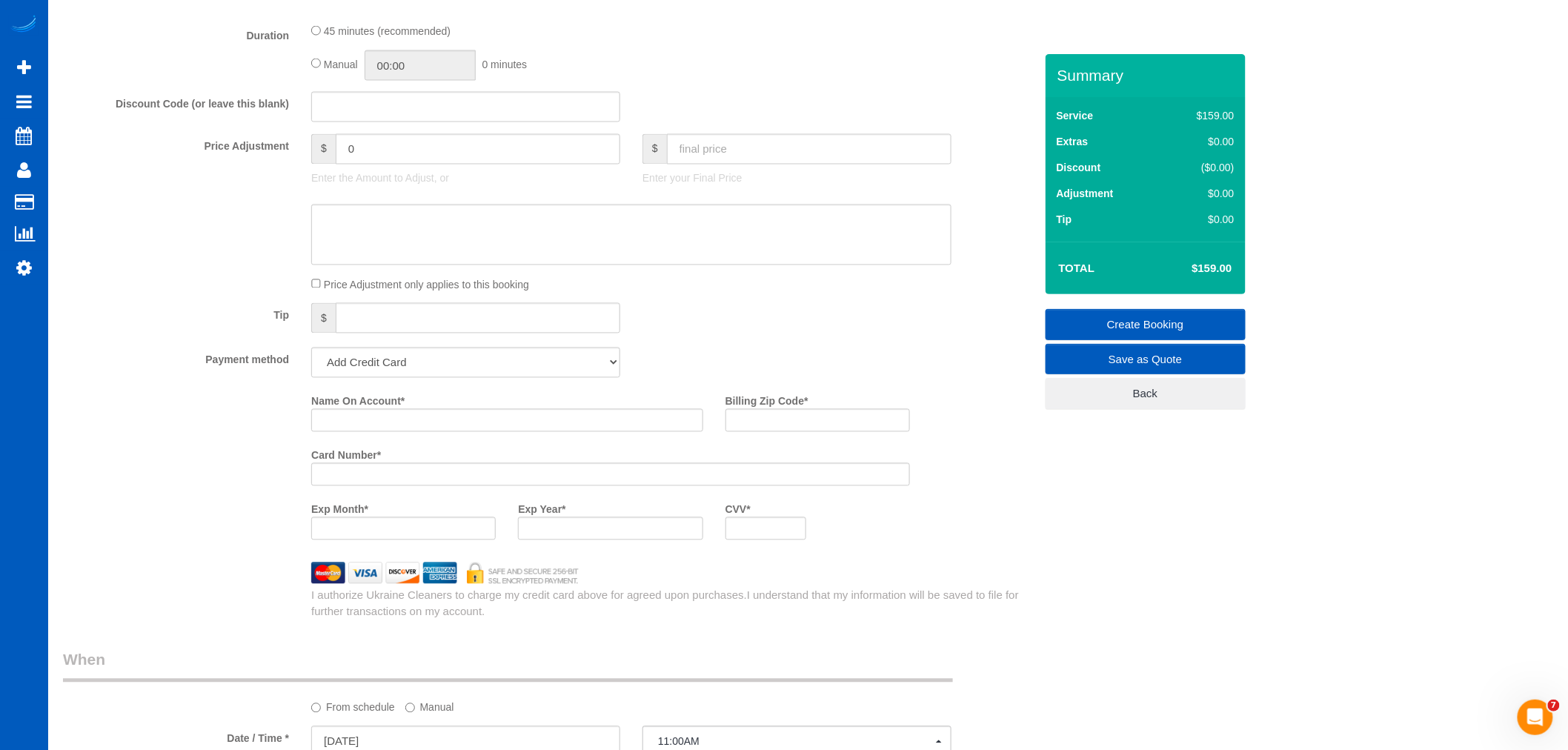
scroll to position [1016, 0]
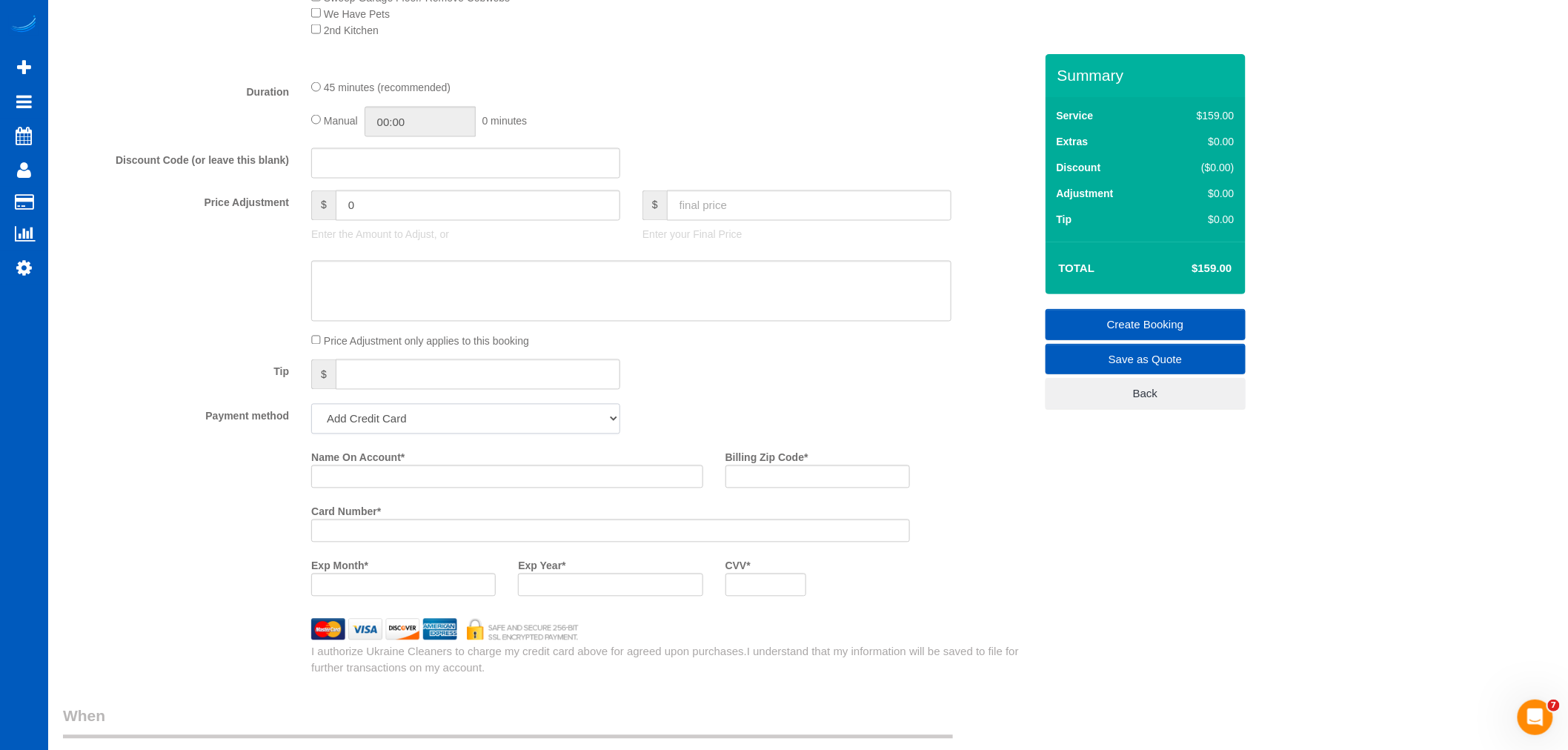
click at [435, 430] on select "Add Credit Card Cash Check Paypal" at bounding box center [465, 419] width 309 height 30
click at [311, 414] on select "Add Credit Card Cash Check Paypal" at bounding box center [465, 419] width 309 height 30
click at [355, 483] on input "Name On Account *" at bounding box center [507, 476] width 392 height 23
click at [344, 485] on input "Name On Account *" at bounding box center [507, 476] width 392 height 23
drag, startPoint x: 356, startPoint y: 489, endPoint x: 355, endPoint y: 501, distance: 12.0
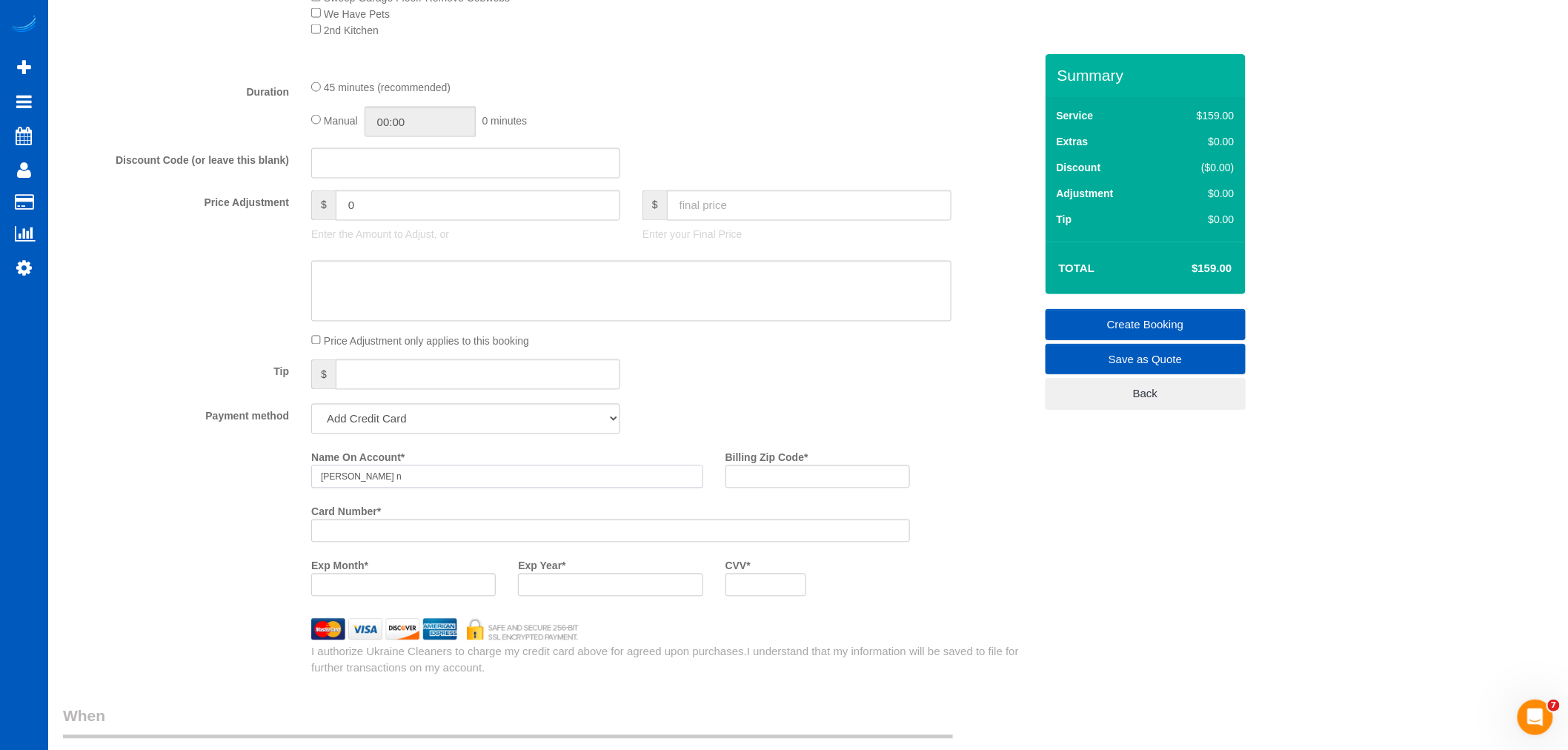
click at [355, 500] on div "Name On Account * [PERSON_NAME] n" at bounding box center [507, 472] width 414 height 54
click at [338, 486] on input "[PERSON_NAME]" at bounding box center [507, 476] width 392 height 23
click at [460, 489] on input "[PERSON_NAME]" at bounding box center [507, 476] width 392 height 23
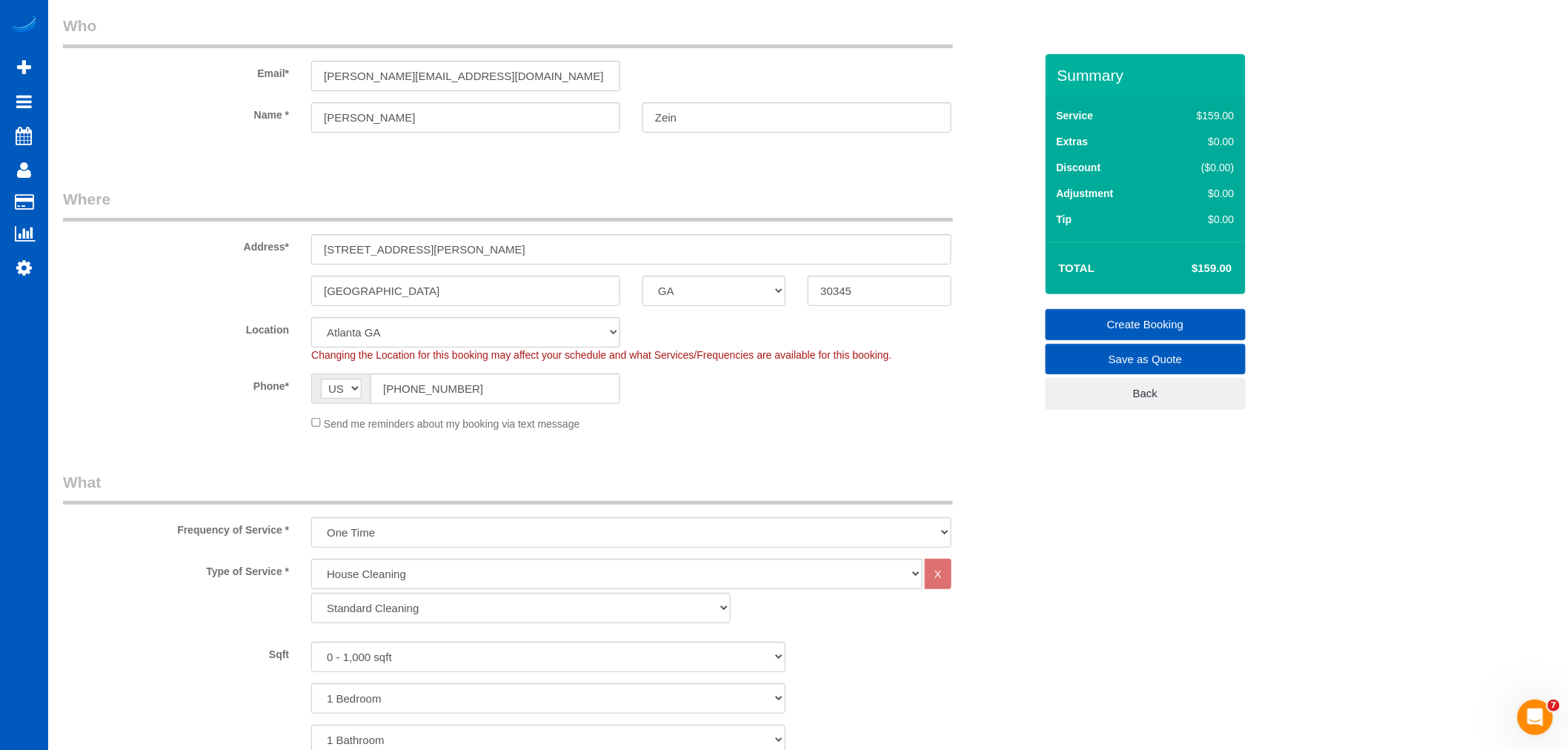
scroll to position [0, 0]
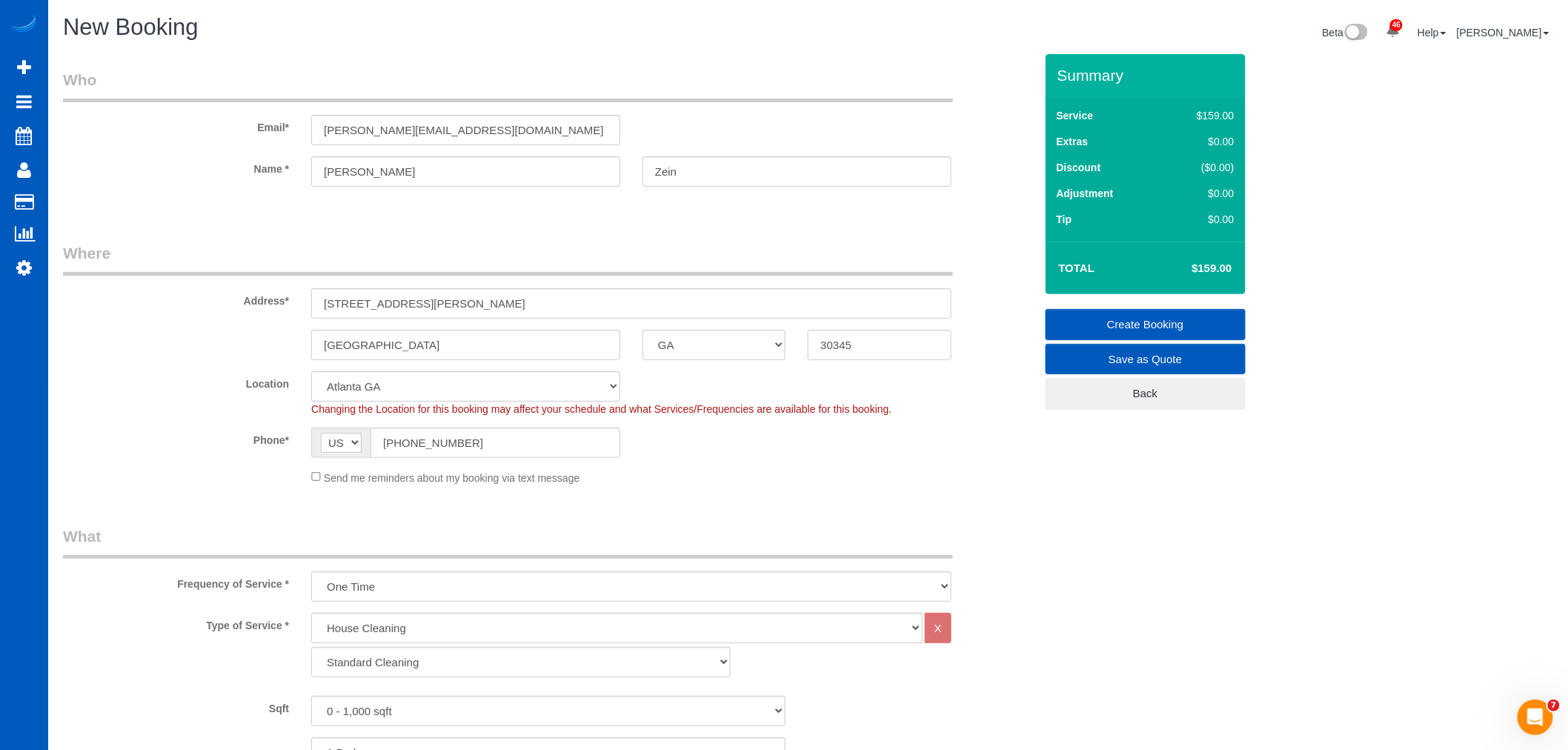
type input "[PERSON_NAME]"
drag, startPoint x: 897, startPoint y: 338, endPoint x: 685, endPoint y: 362, distance: 213.4
click at [685, 362] on fieldset "Where Address* [STREET_ADDRESS] [GEOGRAPHIC_DATA] AK AL AR AZ CA CO CT DC DE [G…" at bounding box center [549, 369] width 971 height 254
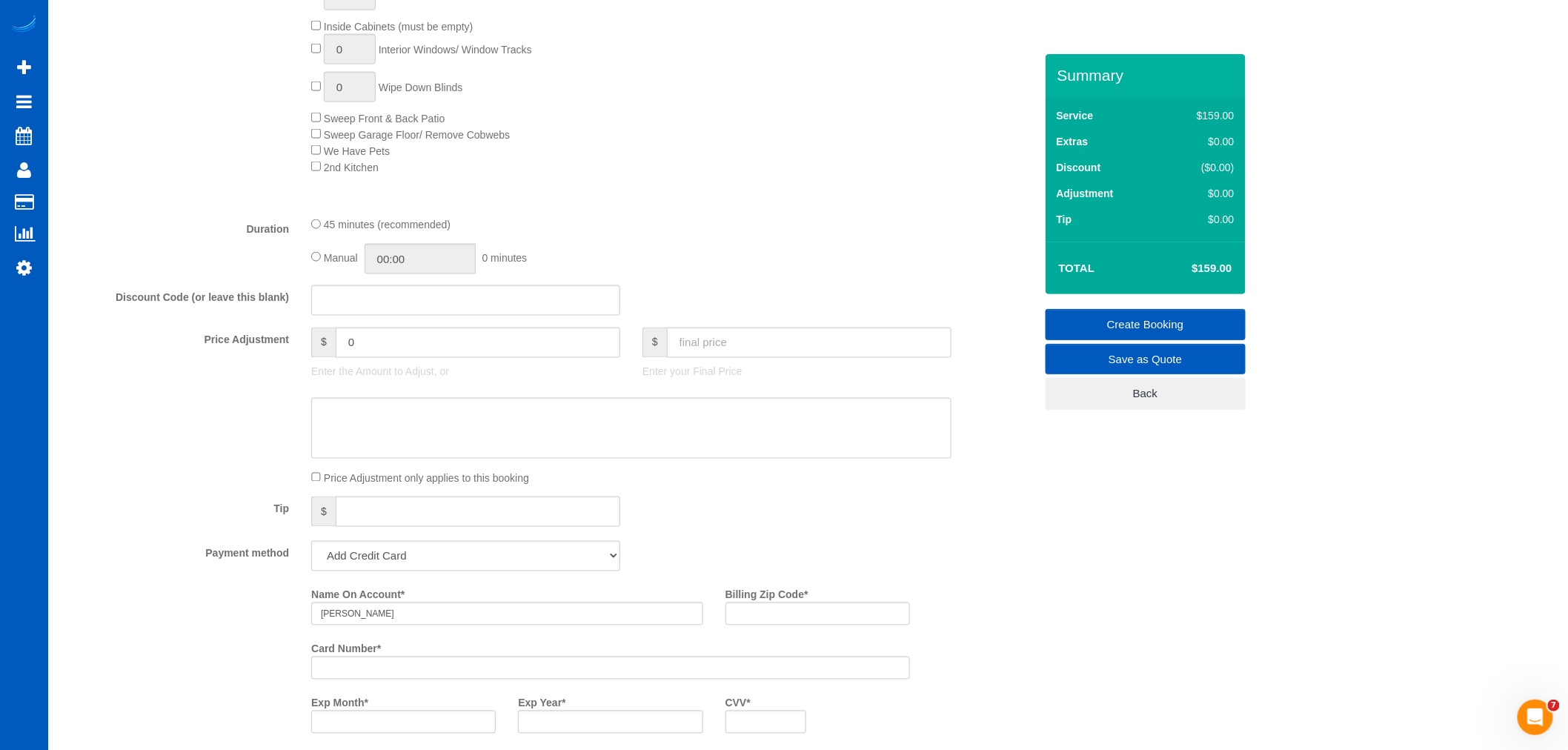
scroll to position [1070, 0]
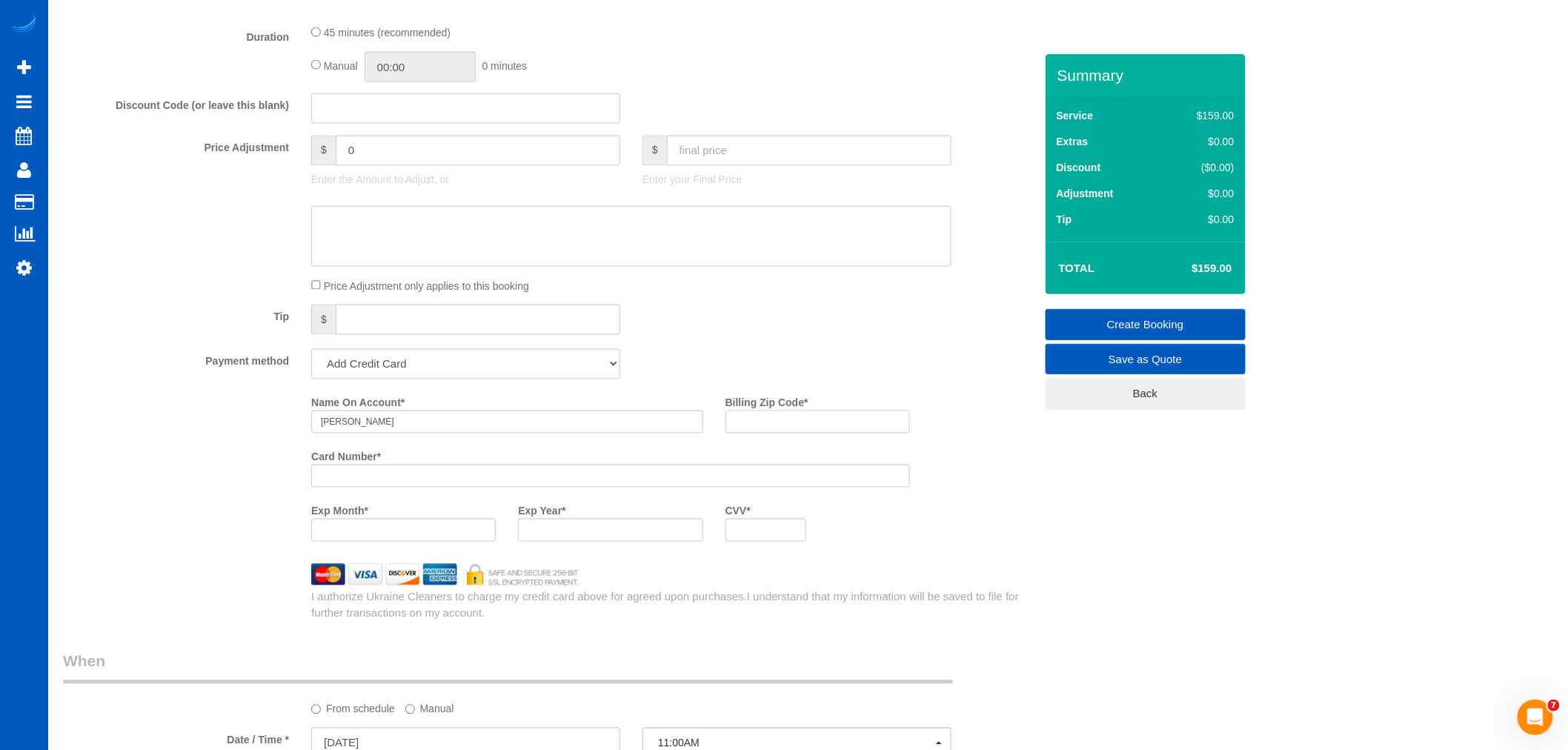
click at [786, 433] on input "Billing Zip Code *" at bounding box center [817, 422] width 184 height 23
paste input "30345"
type input "30345"
click at [571, 541] on div at bounding box center [610, 530] width 184 height 23
click at [752, 529] on div at bounding box center [766, 530] width 82 height 23
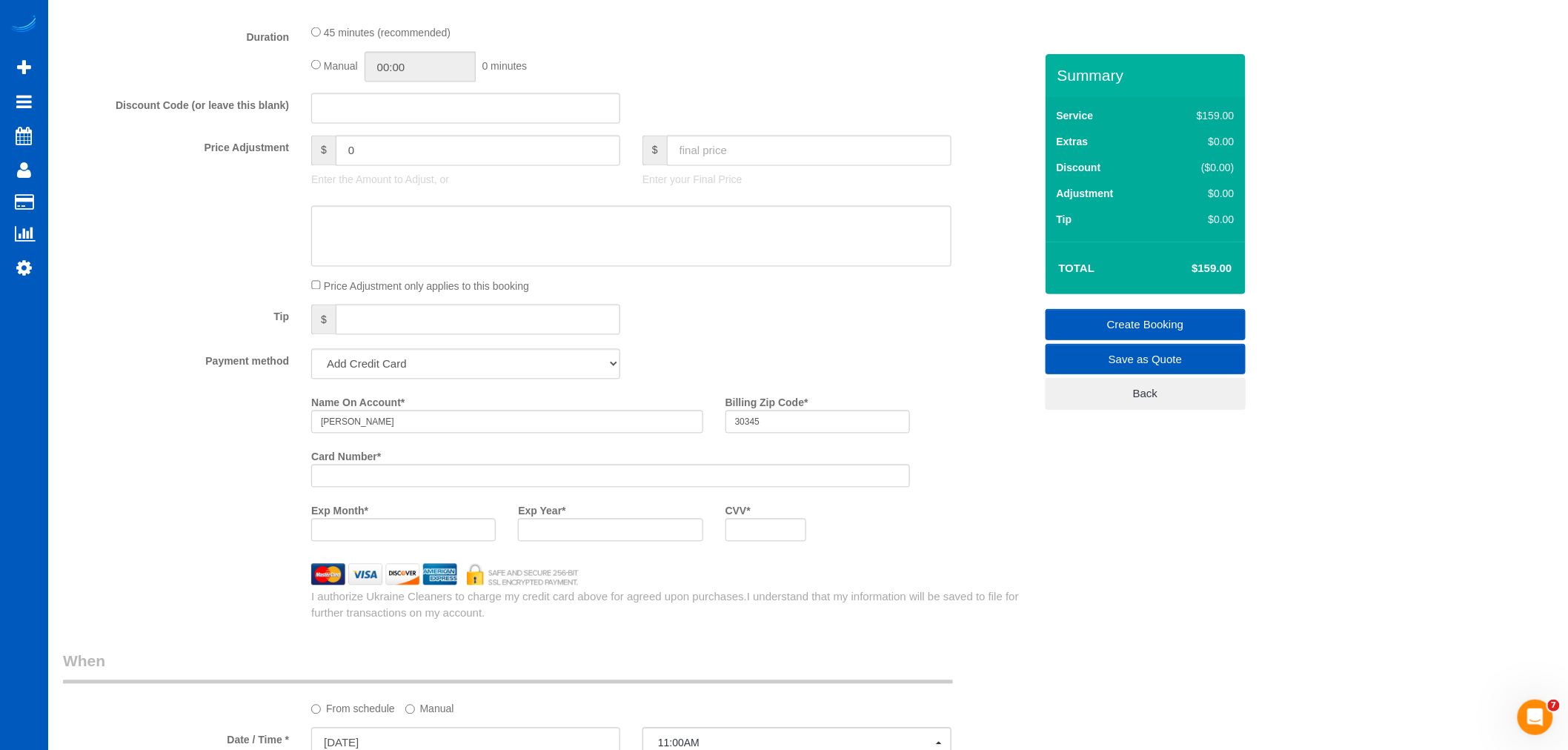
click at [871, 538] on div "Exp Month * Exp Year * CVV *" at bounding box center [610, 525] width 621 height 54
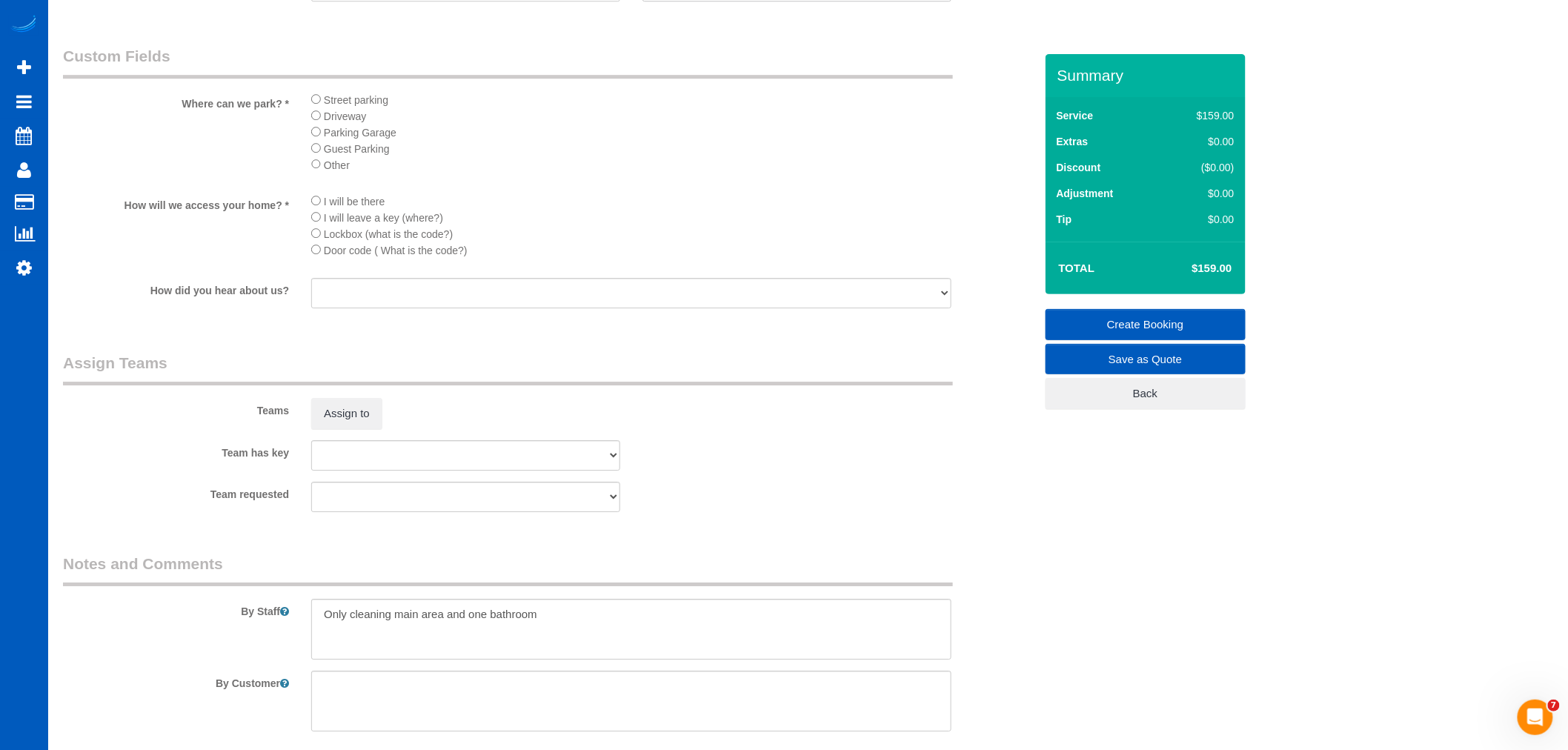
scroll to position [1920, 0]
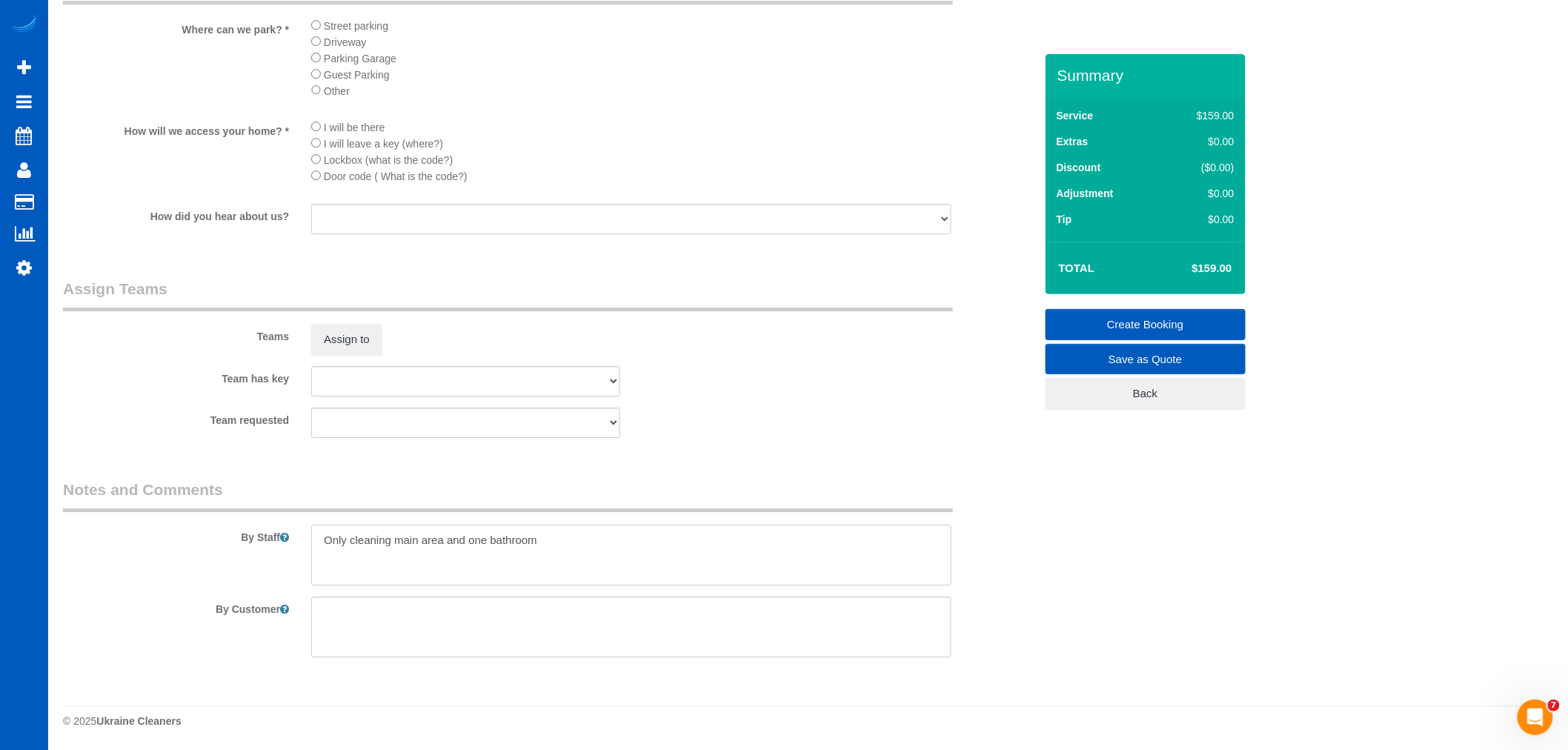
drag, startPoint x: 604, startPoint y: 545, endPoint x: 213, endPoint y: 552, distance: 391.1
click at [213, 552] on div "By Staff" at bounding box center [549, 532] width 994 height 107
click at [478, 611] on textarea at bounding box center [631, 627] width 640 height 61
paste textarea "Only cleaning main area and one bathroom"
click at [419, 610] on textarea at bounding box center [631, 627] width 640 height 61
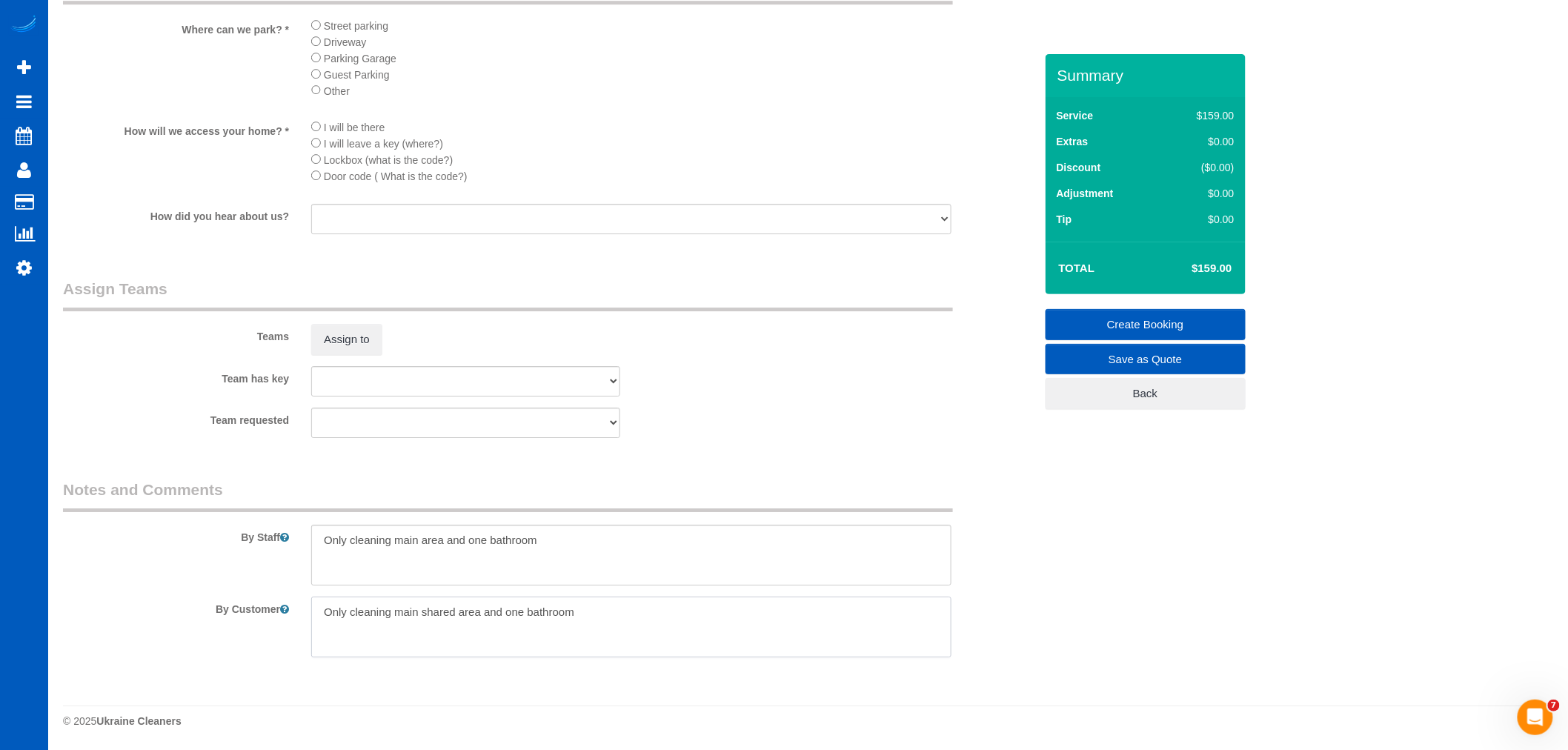
type textarea "Only cleaning main shared area and one bathroom"
drag, startPoint x: 573, startPoint y: 549, endPoint x: 205, endPoint y: 568, distance: 368.5
click at [205, 568] on div "By Staff" at bounding box center [549, 532] width 994 height 107
click at [458, 620] on textarea at bounding box center [631, 627] width 640 height 61
drag, startPoint x: 482, startPoint y: 612, endPoint x: 395, endPoint y: 620, distance: 87.4
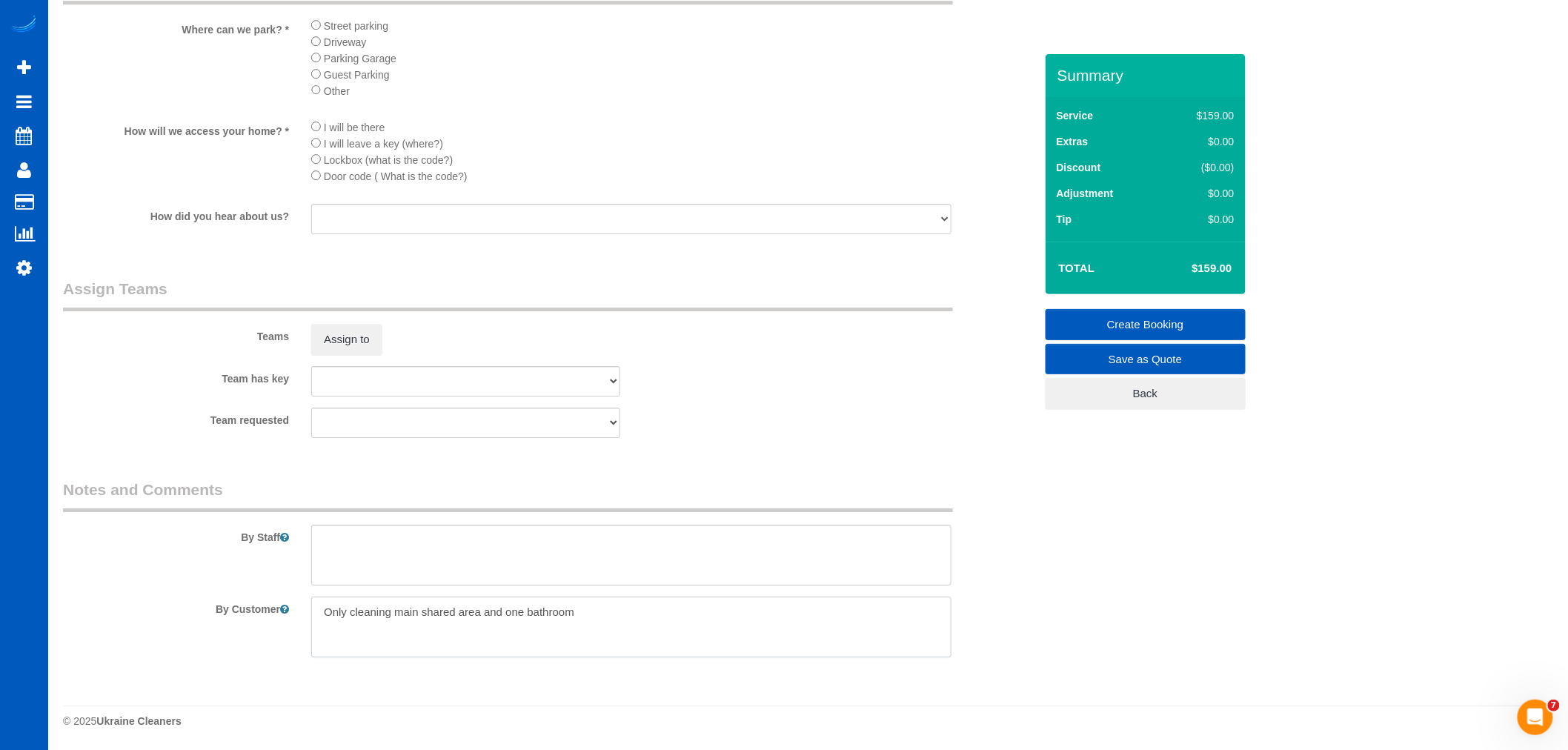
click at [395, 620] on textarea at bounding box center [631, 627] width 640 height 61
click at [476, 621] on textarea at bounding box center [631, 627] width 640 height 61
click at [483, 617] on textarea at bounding box center [631, 627] width 640 height 61
click at [486, 615] on textarea at bounding box center [631, 627] width 640 height 61
click at [627, 608] on textarea at bounding box center [631, 627] width 640 height 61
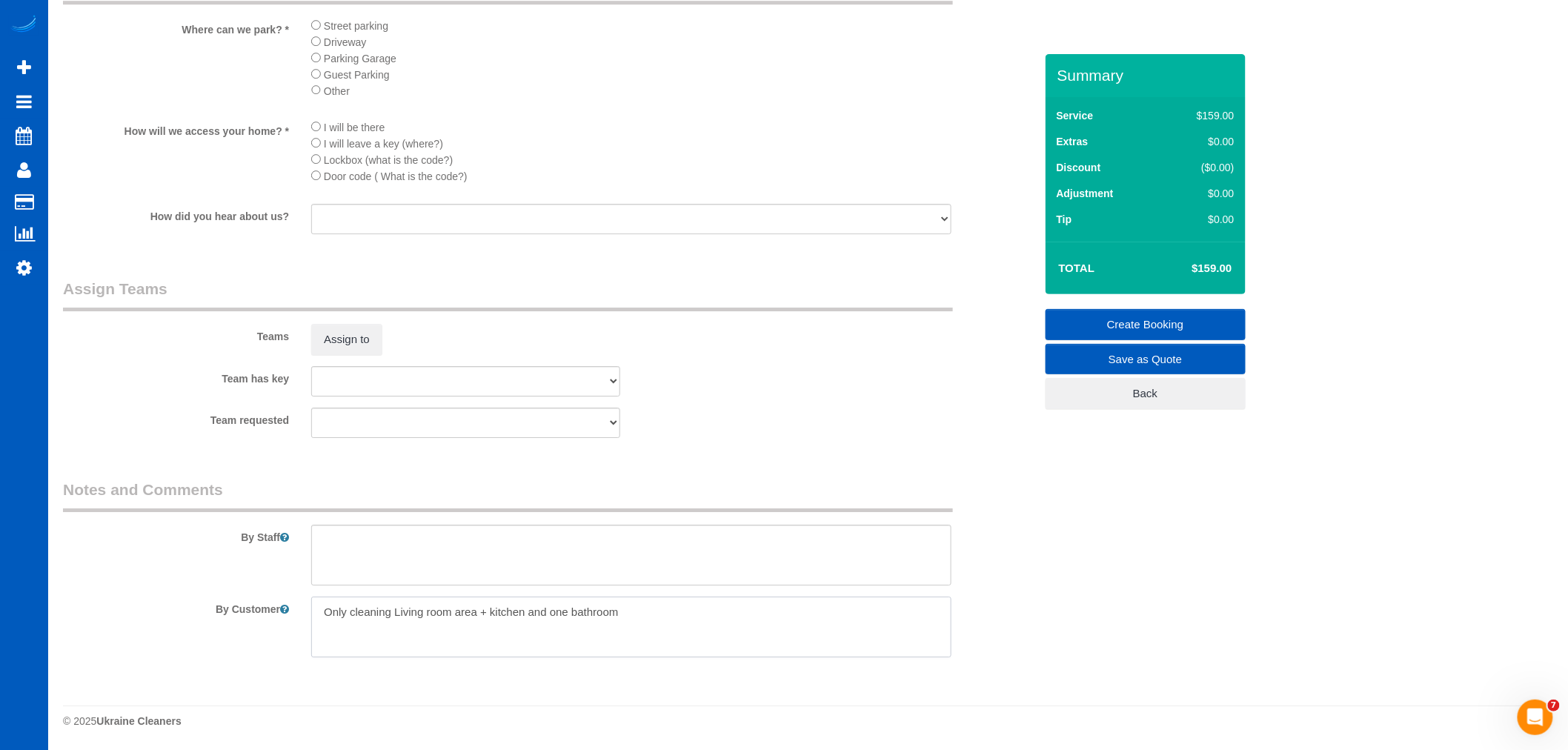
click at [706, 635] on textarea at bounding box center [631, 627] width 640 height 61
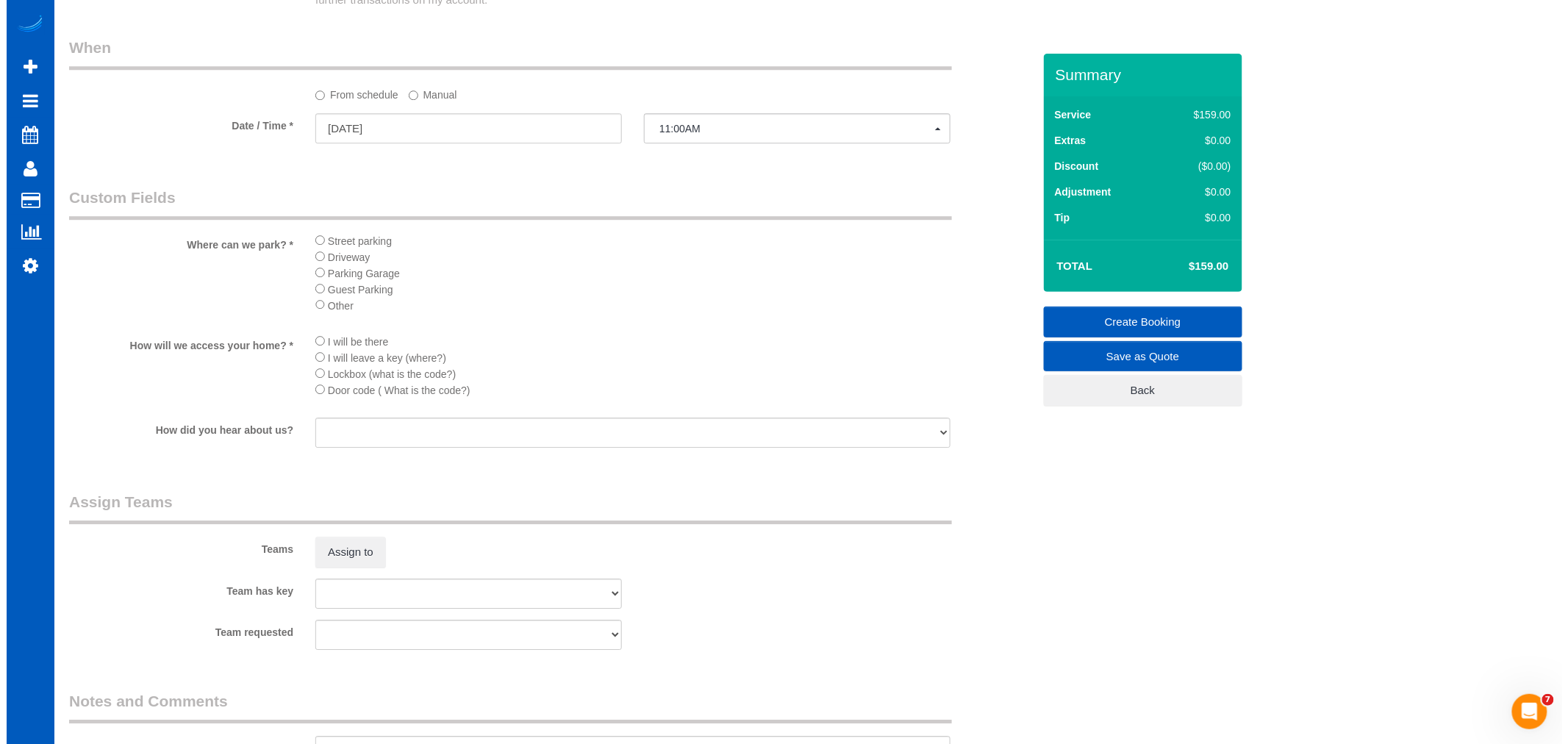
scroll to position [1660, 0]
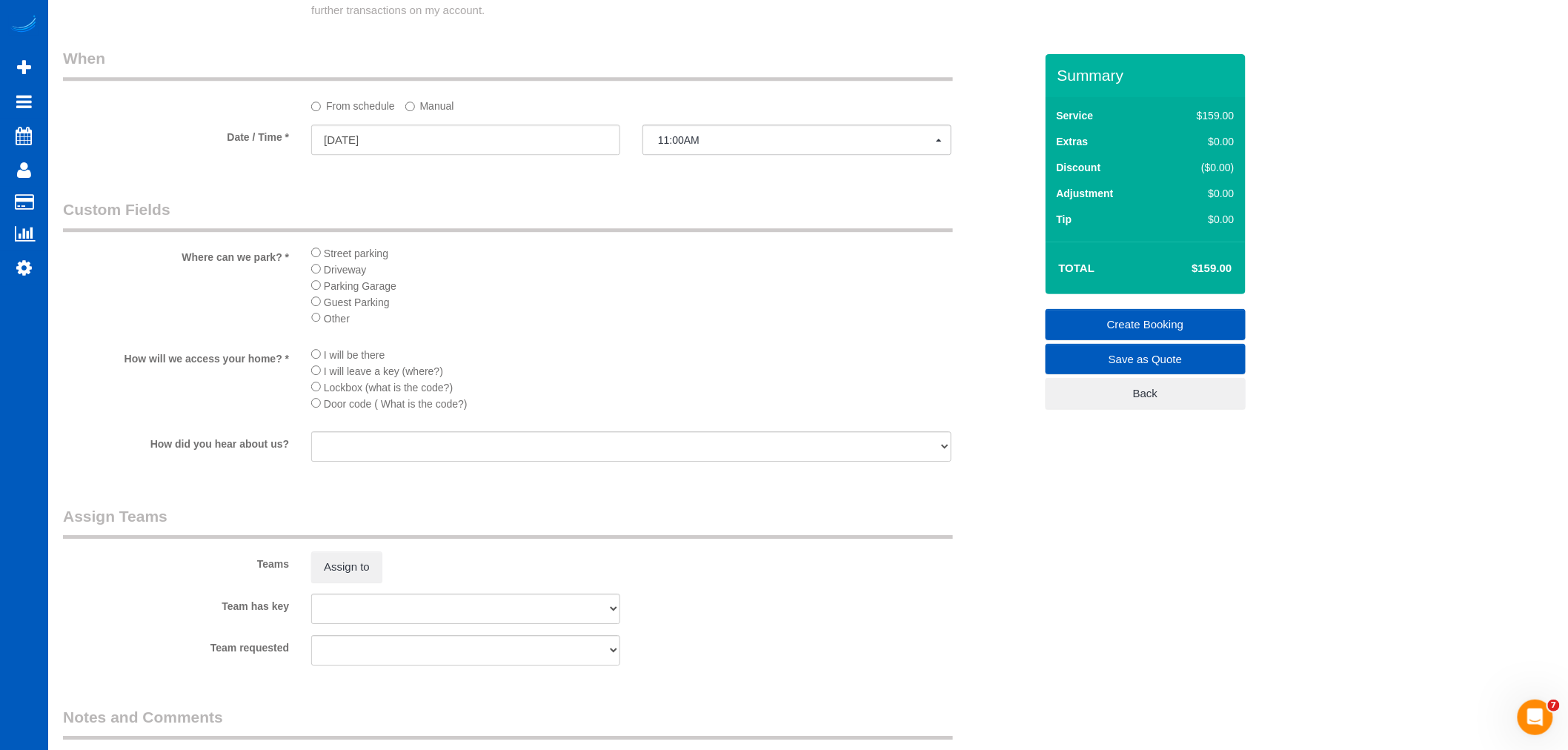
type textarea "Only cleaning Living room area + kitchen and one bathroom"
drag, startPoint x: 338, startPoint y: 559, endPoint x: 345, endPoint y: 581, distance: 23.1
click at [338, 566] on div "Teams Assign to" at bounding box center [549, 544] width 994 height 77
click at [345, 581] on button "Assign to" at bounding box center [346, 566] width 71 height 31
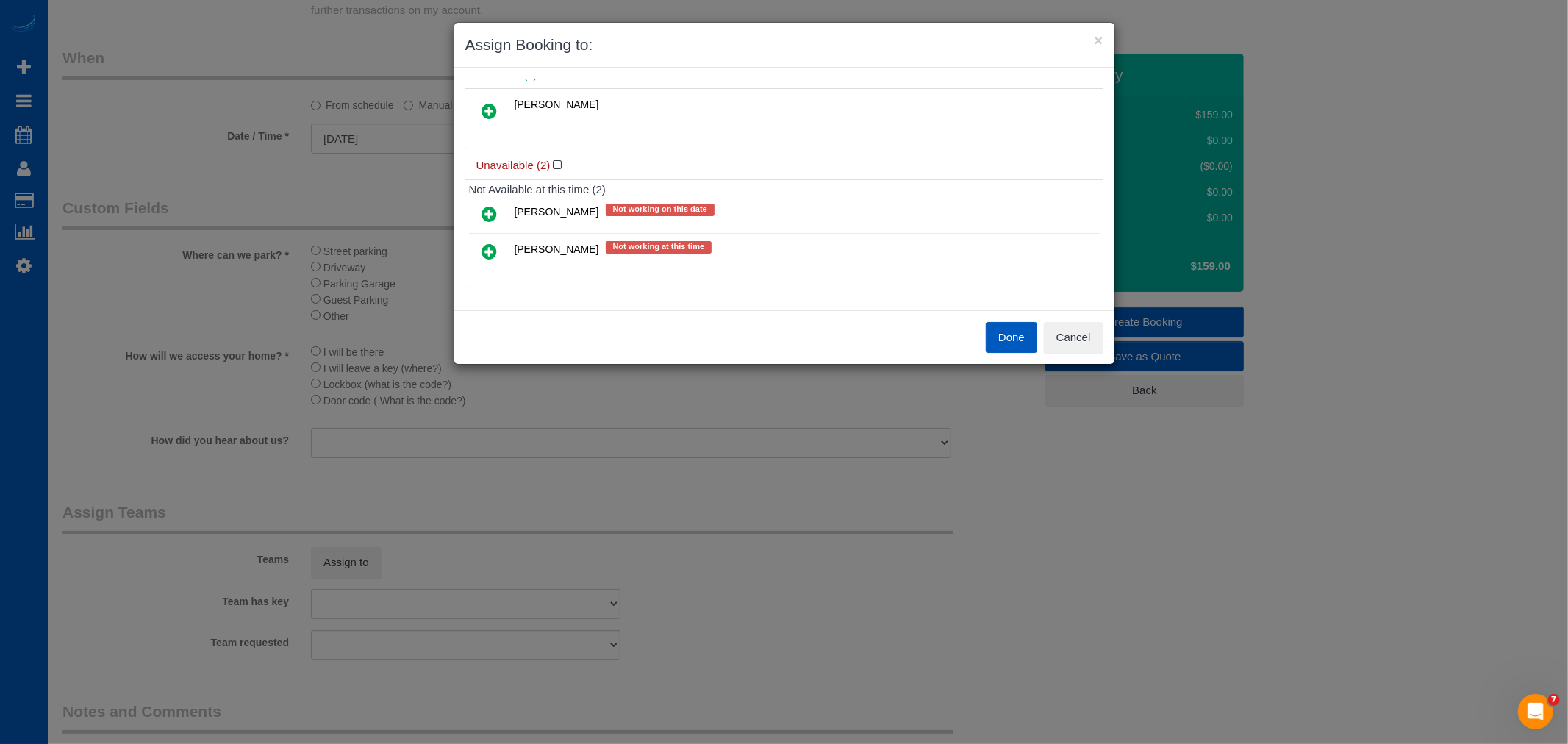
click at [486, 238] on link at bounding box center [490, 251] width 34 height 29
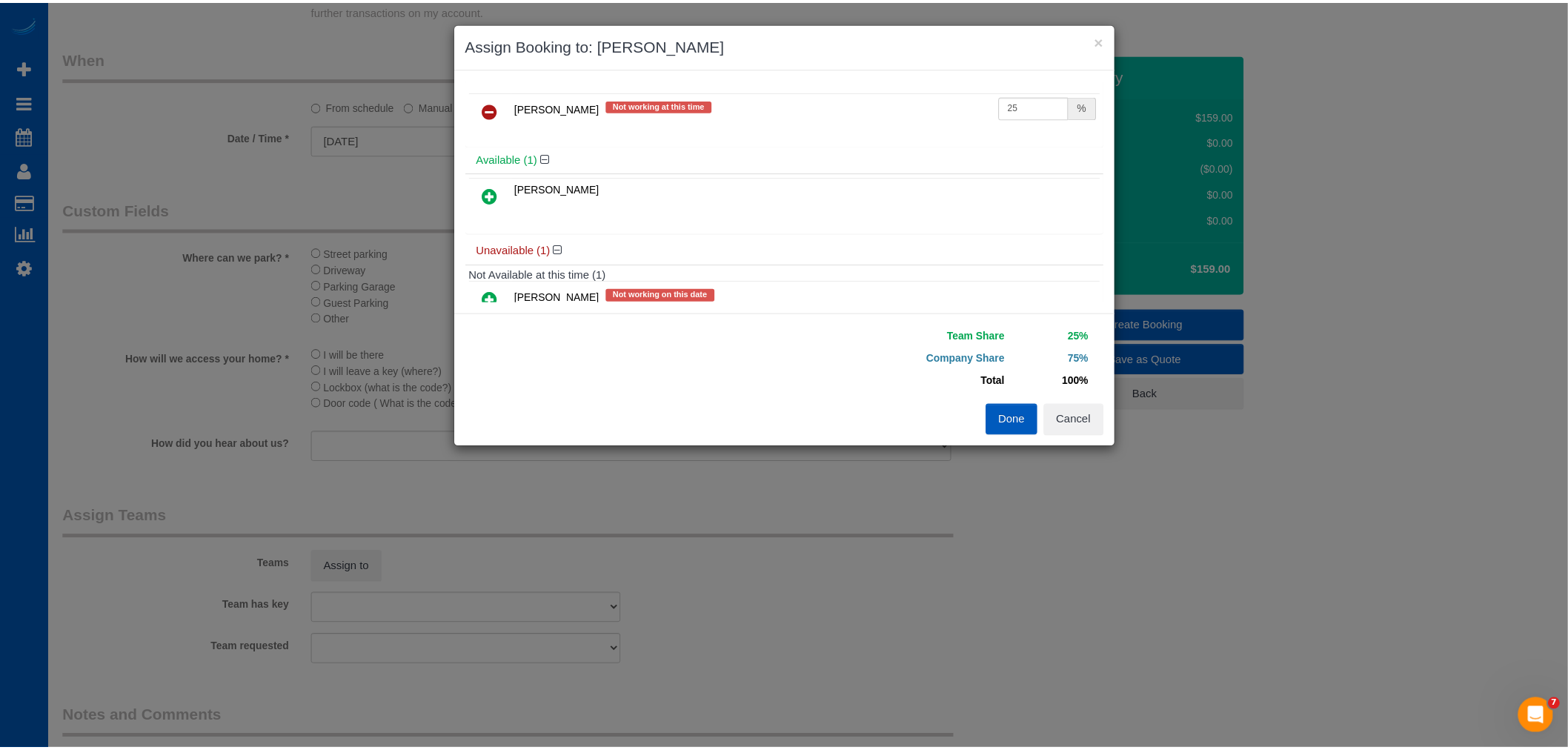
scroll to position [0, 0]
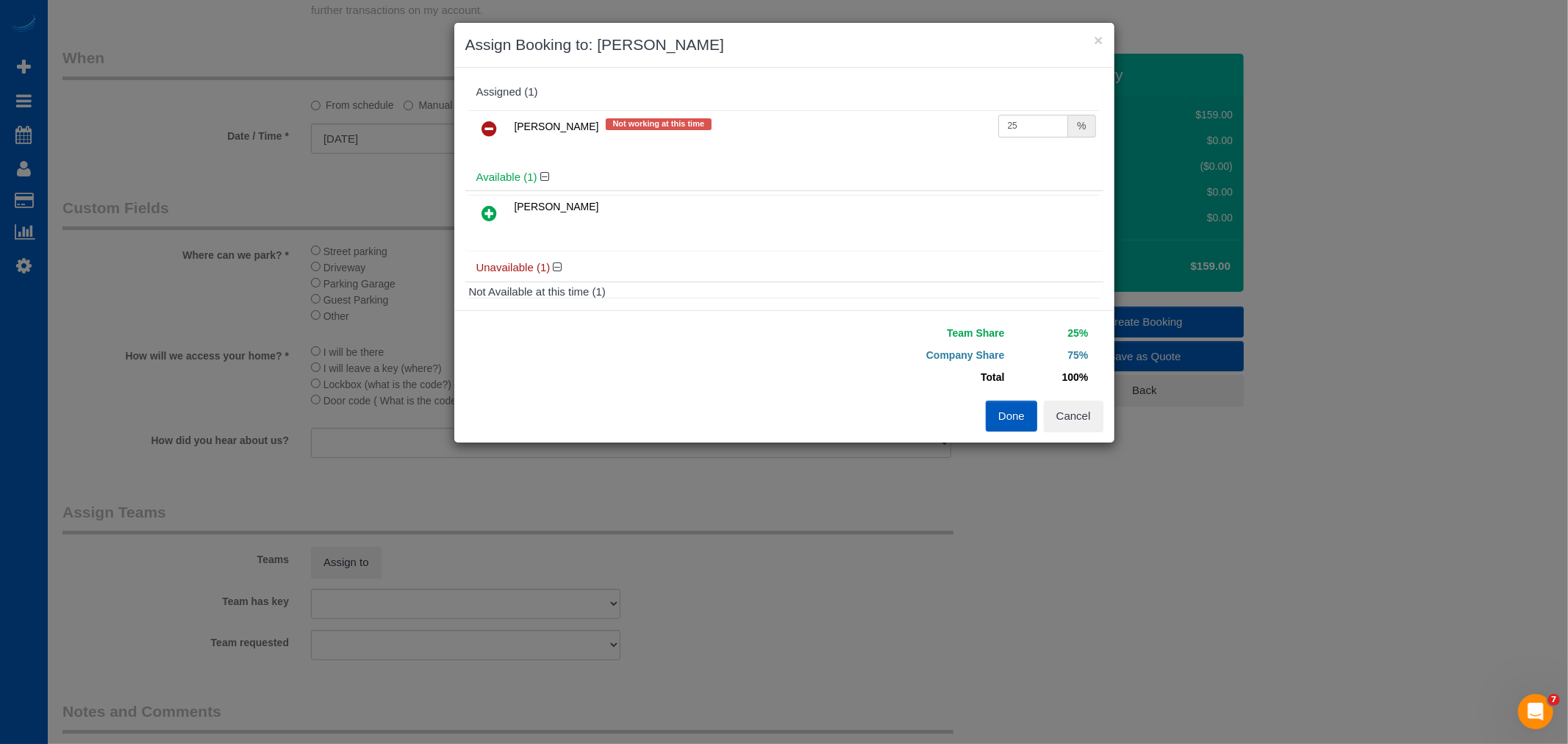
drag, startPoint x: 1015, startPoint y: 132, endPoint x: 779, endPoint y: 156, distance: 237.2
click at [779, 156] on div "[PERSON_NAME] Not working at this time 25 %" at bounding box center [785, 135] width 638 height 57
type input "55"
click at [1018, 395] on div "Team Share 55% Company Share 45% Total 100% Warning: The Company share is 0%. I…" at bounding box center [944, 361] width 319 height 79
drag, startPoint x: 1011, startPoint y: 402, endPoint x: 1005, endPoint y: 417, distance: 16.2
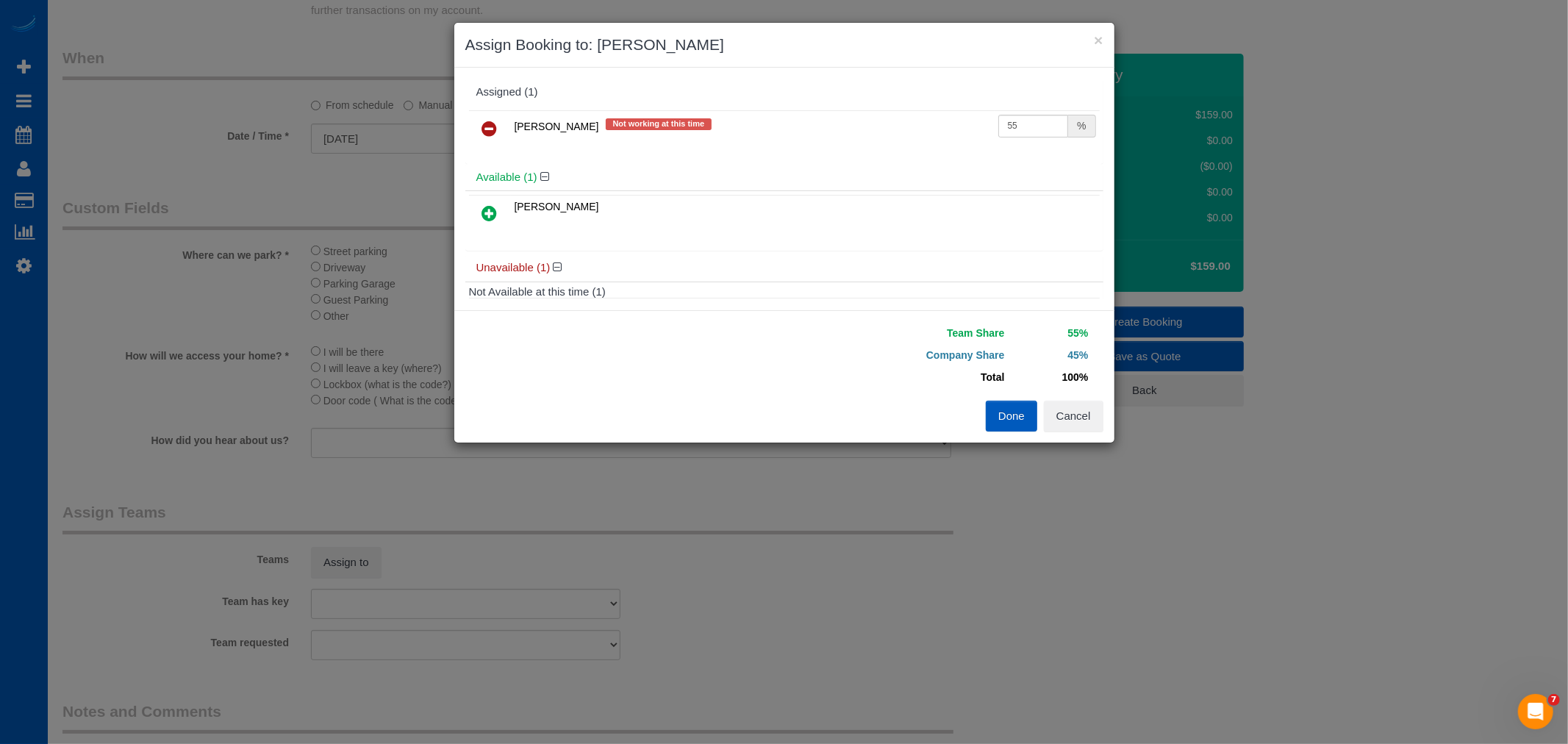
click at [1010, 403] on button "Done" at bounding box center [1012, 415] width 52 height 31
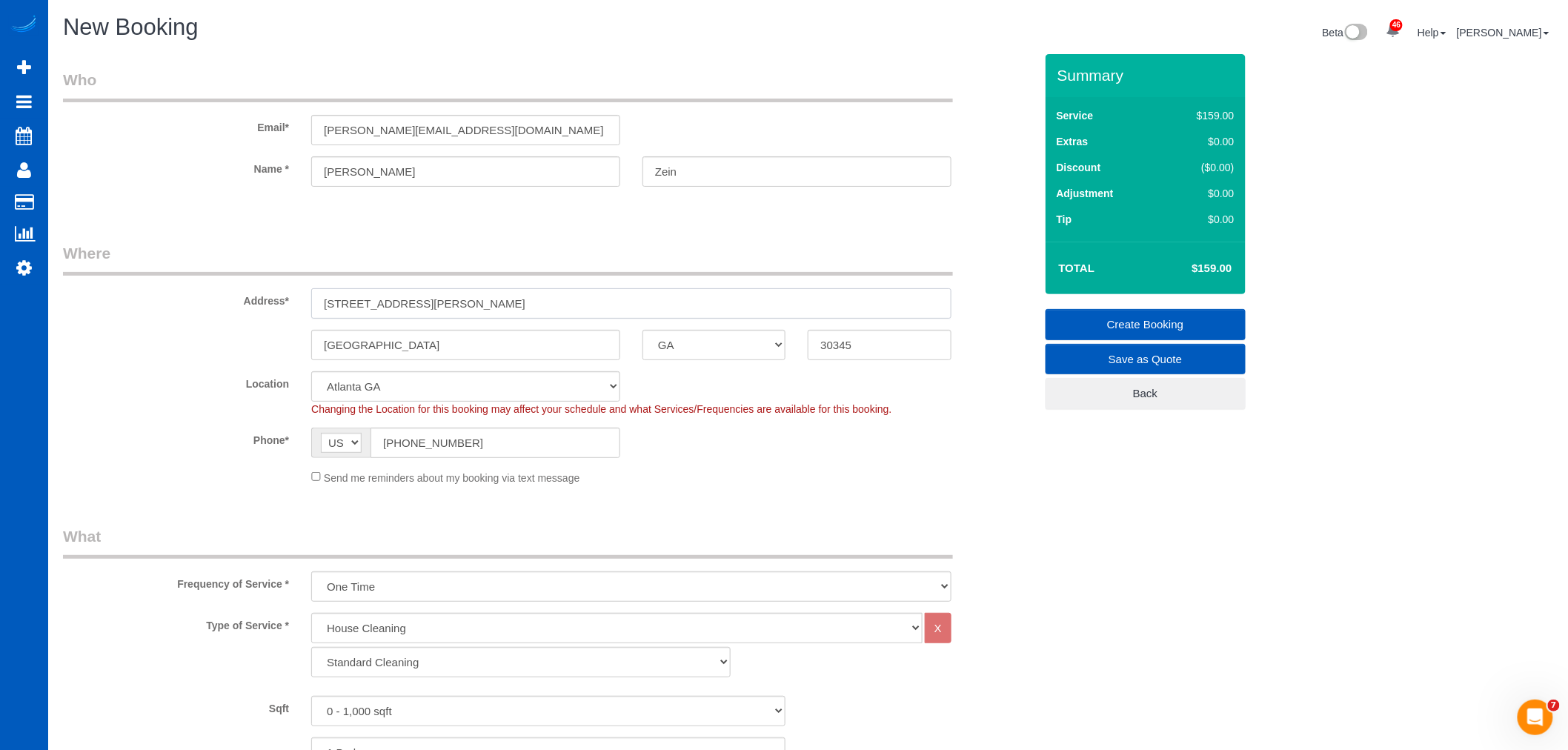
drag, startPoint x: 508, startPoint y: 302, endPoint x: 195, endPoint y: 338, distance: 315.1
click at [195, 338] on sui-booking-address "Address* [STREET_ADDRESS] [GEOGRAPHIC_DATA] AK AL AR AZ CA CO CT DC DE [GEOGRAP…" at bounding box center [549, 301] width 971 height 118
click at [921, 480] on div "Send me reminders about my booking via text message" at bounding box center [631, 477] width 662 height 16
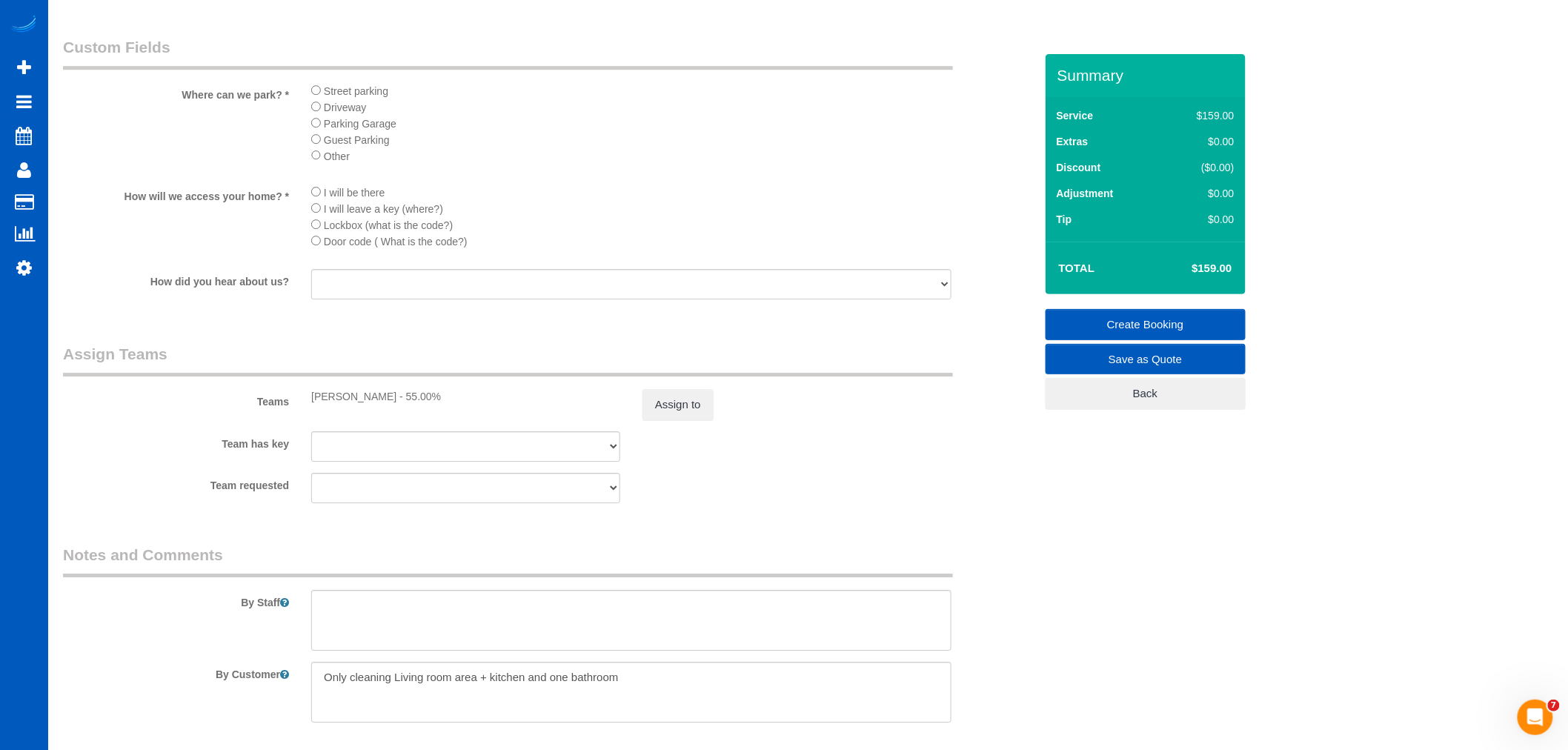
scroll to position [1893, 0]
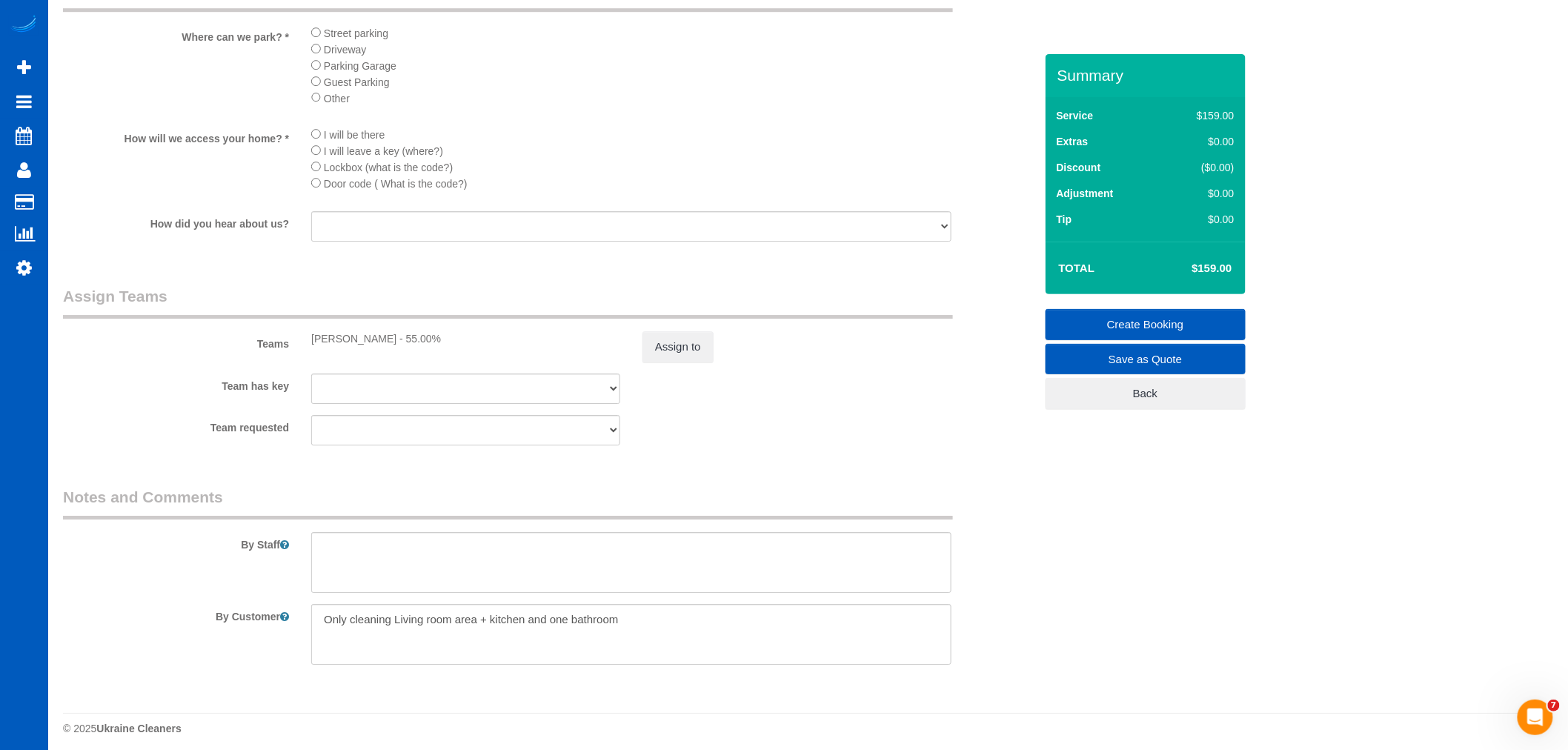
click at [1145, 330] on link "Create Booking" at bounding box center [1145, 324] width 200 height 31
